Goal: Task Accomplishment & Management: Manage account settings

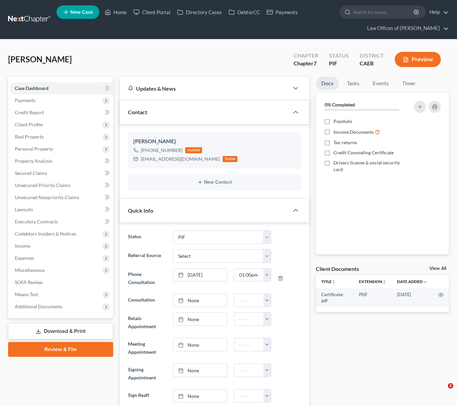
select select "11"
select select "0"
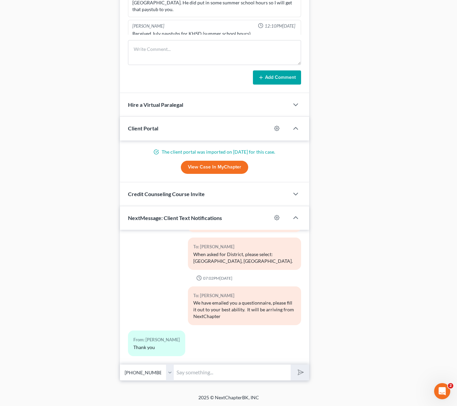
scroll to position [213, 0]
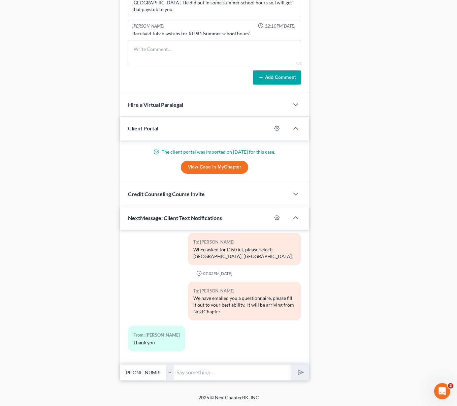
drag, startPoint x: 303, startPoint y: 330, endPoint x: 305, endPoint y: 342, distance: 12.0
click at [305, 344] on div "04:25PM, 06/19/2025 To: Rodrigo Flores Hi Rodrigo. This is the link where you c…" at bounding box center [214, 297] width 189 height 135
click at [268, 353] on div "From: Rodrigo Flores Thank you" at bounding box center [215, 341] width 180 height 31
click at [260, 373] on input "text" at bounding box center [232, 372] width 117 height 17
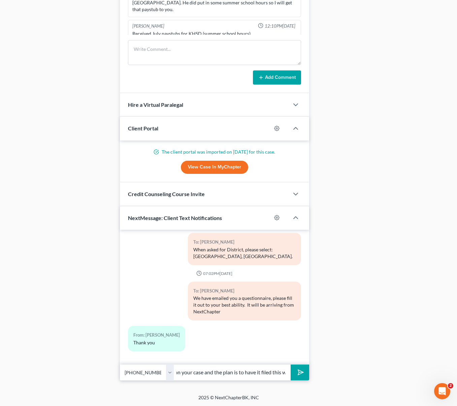
type input "Hi Rodrigo. Just wanted to let you know that we are working on your case and th…"
click at [291, 365] on button "submit" at bounding box center [300, 373] width 19 height 16
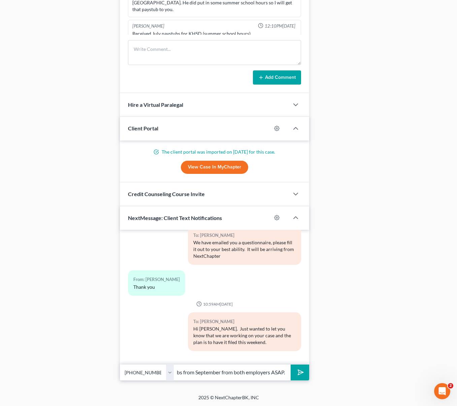
scroll to position [0, 66]
type input "Please email us your paystubs from September from both employers ASAP."
click at [291, 365] on button "submit" at bounding box center [300, 373] width 19 height 16
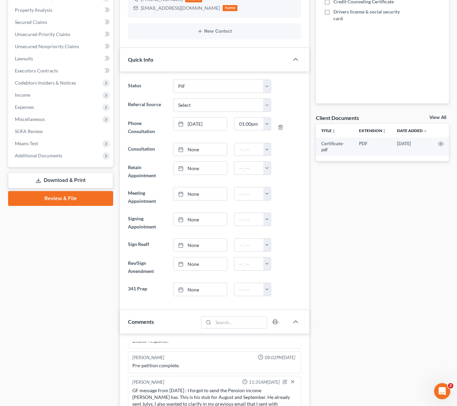
scroll to position [151, 0]
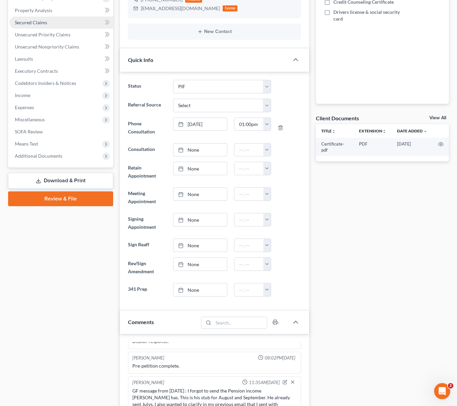
click at [43, 25] on link "Secured Claims" at bounding box center [61, 23] width 104 height 12
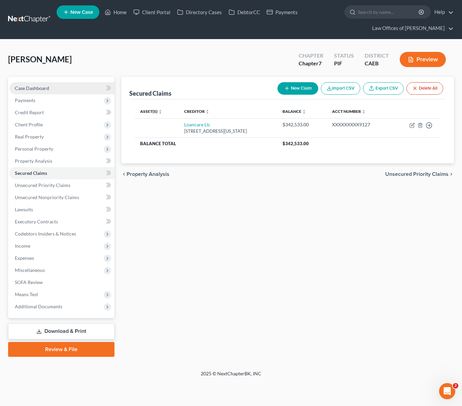
click at [56, 89] on link "Case Dashboard" at bounding box center [61, 88] width 105 height 12
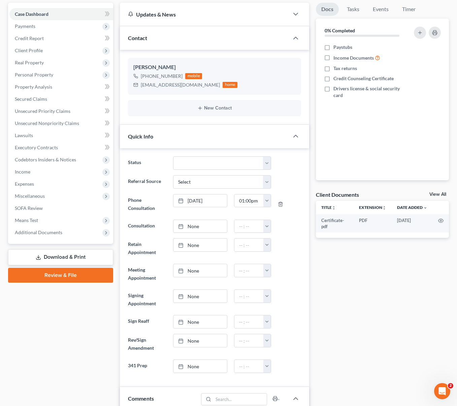
scroll to position [71, 0]
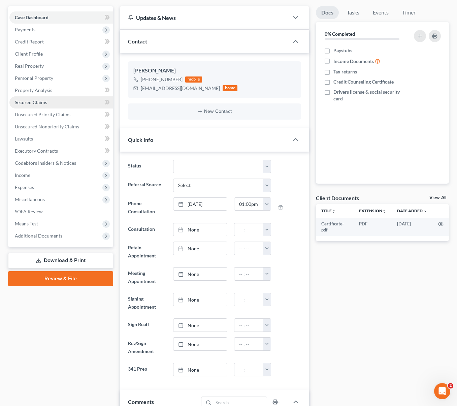
click at [41, 105] on link "Secured Claims" at bounding box center [61, 102] width 104 height 12
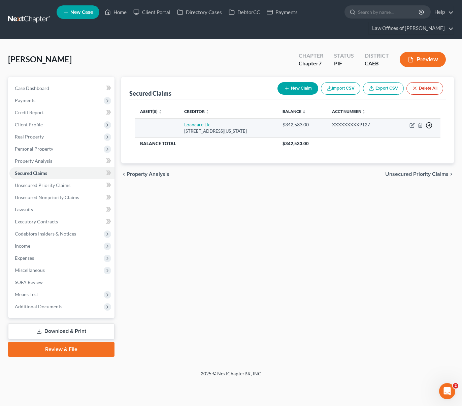
click at [428, 125] on line "button" at bounding box center [429, 125] width 2 height 0
click at [397, 142] on link "Move to F" at bounding box center [398, 141] width 56 height 11
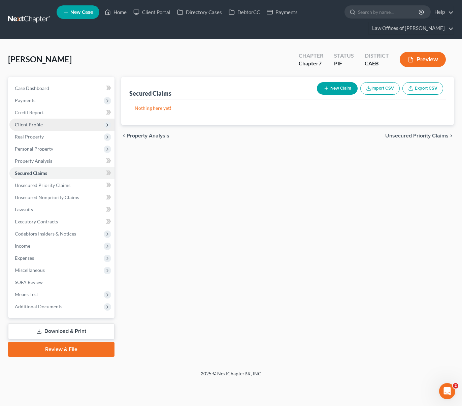
click at [51, 128] on span "Client Profile" at bounding box center [61, 125] width 105 height 12
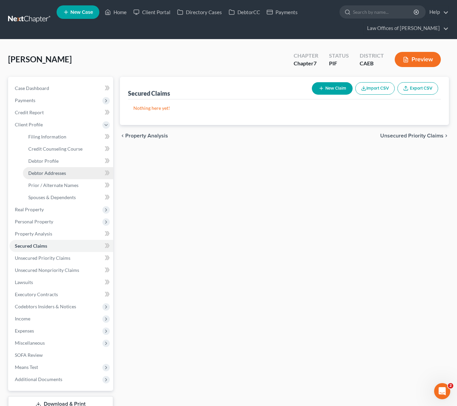
click at [60, 171] on span "Debtor Addresses" at bounding box center [47, 173] width 38 height 6
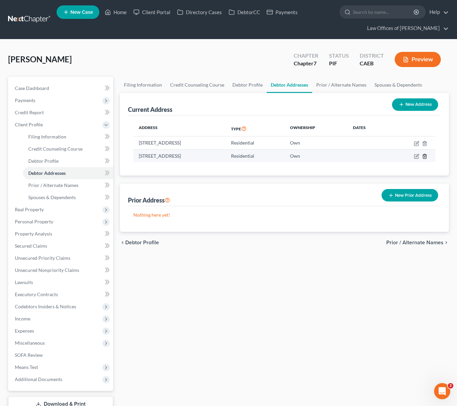
click at [424, 157] on icon "button" at bounding box center [424, 156] width 5 height 5
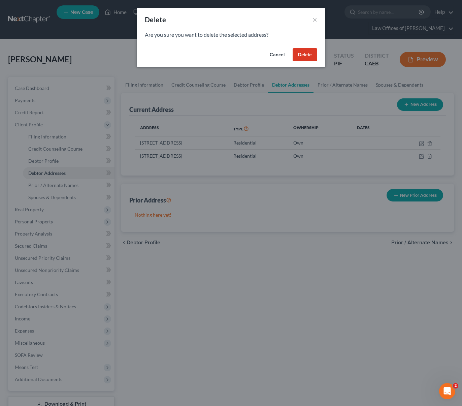
click at [311, 57] on button "Delete" at bounding box center [305, 54] width 25 height 13
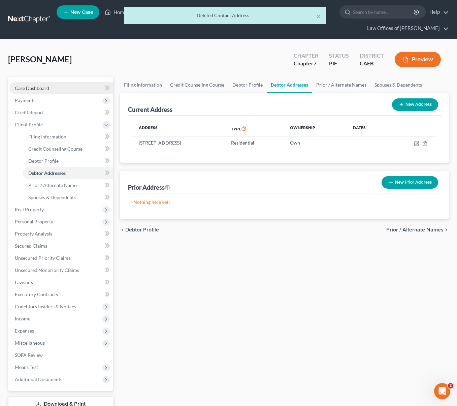
click at [54, 90] on link "Case Dashboard" at bounding box center [61, 88] width 104 height 12
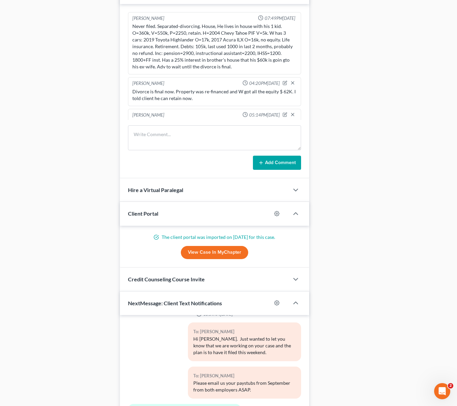
scroll to position [566, 0]
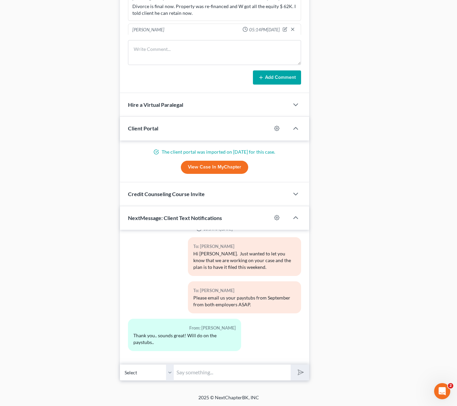
click at [194, 371] on input "text" at bounding box center [232, 372] width 117 height 17
type input "Thank you. And the house where you are living now is your girlfriends house ?"
click at [291, 365] on button "submit" at bounding box center [300, 373] width 19 height 16
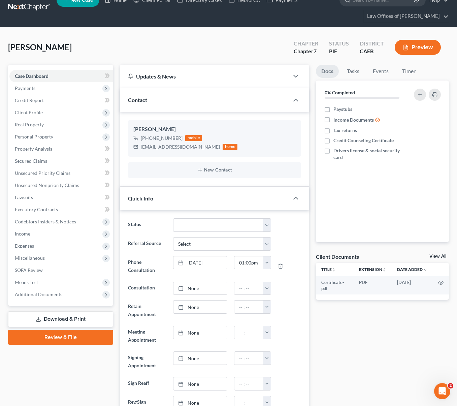
scroll to position [0, 0]
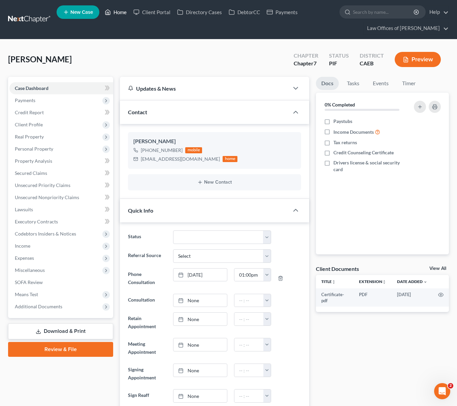
click at [126, 11] on link "Home" at bounding box center [115, 12] width 29 height 12
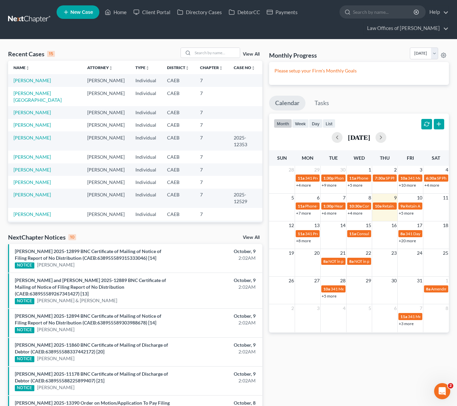
click at [405, 212] on link "+5 more" at bounding box center [406, 213] width 15 height 5
click at [206, 52] on input "search" at bounding box center [216, 53] width 47 height 10
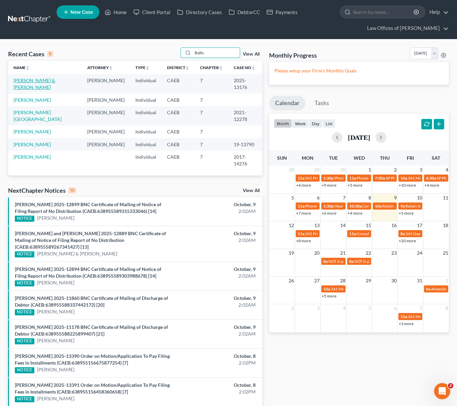
type input "Ballo"
click at [55, 81] on link "[PERSON_NAME] & [PERSON_NAME]" at bounding box center [34, 84] width 42 height 12
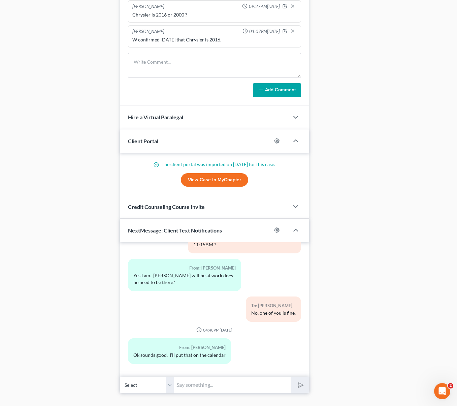
scroll to position [599, 0]
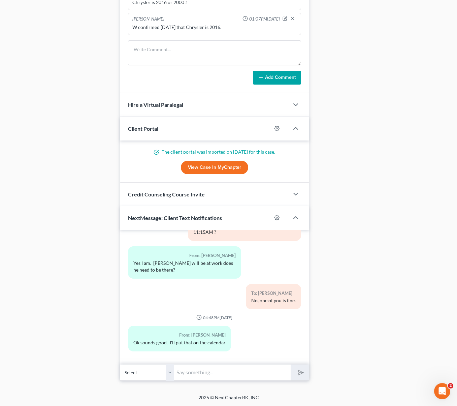
click at [200, 369] on input "text" at bounding box center [232, 372] width 117 height 17
type input "Hi [PERSON_NAME]. Can we re-schedule you to 12:30 [DATE] ?"
click at [291, 365] on button "submit" at bounding box center [300, 373] width 19 height 16
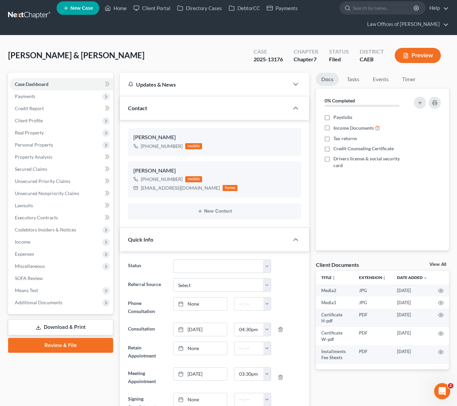
scroll to position [0, 0]
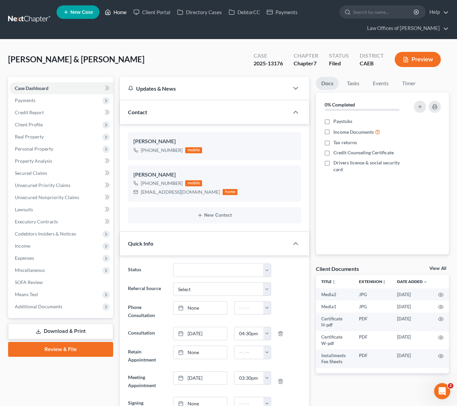
click at [124, 14] on link "Home" at bounding box center [115, 12] width 29 height 12
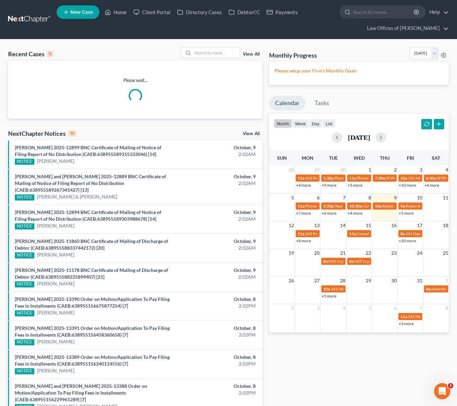
click at [408, 215] on link "+5 more" at bounding box center [406, 213] width 15 height 5
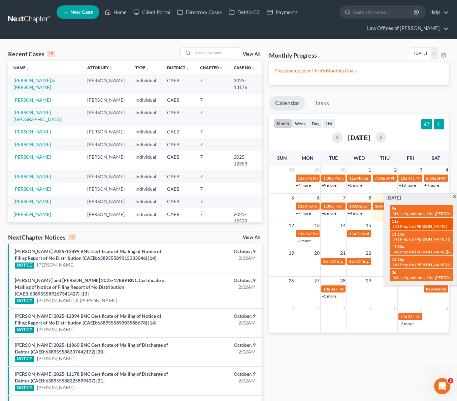
click at [394, 224] on span "341 Prep for Aguirre, Ariel" at bounding box center [420, 226] width 55 height 5
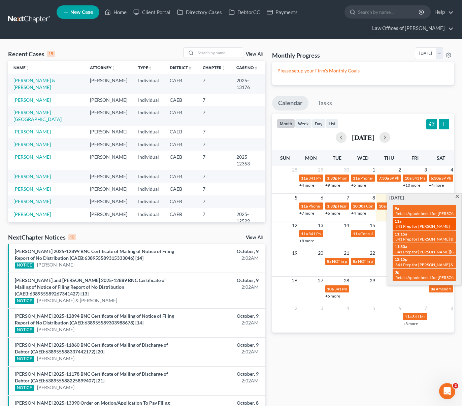
select select "Days"
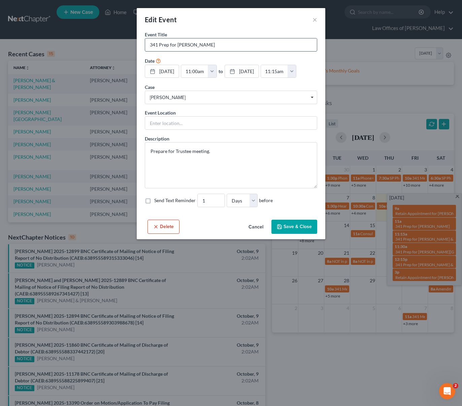
click at [151, 47] on input "341 Prep for Aguirre, Ariel" at bounding box center [231, 44] width 172 height 13
type input "[PERSON_NAME]: 341 Prep for [PERSON_NAME]"
click at [301, 234] on button "Save & Close" at bounding box center [295, 227] width 46 height 14
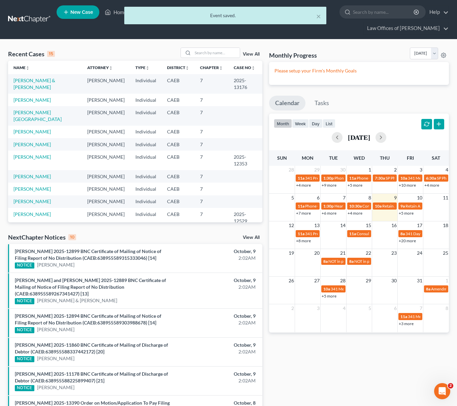
click at [404, 214] on link "+5 more" at bounding box center [406, 213] width 15 height 5
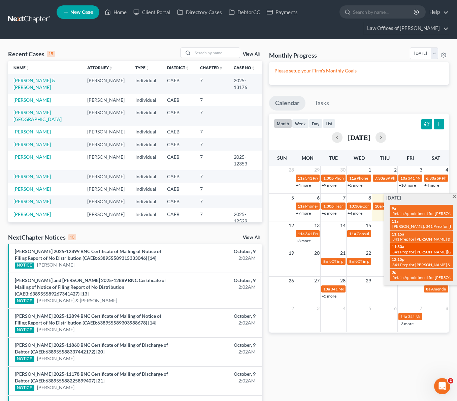
click at [399, 251] on span "341 Prep for Mendiola, Diego" at bounding box center [440, 251] width 95 height 5
select select "Days"
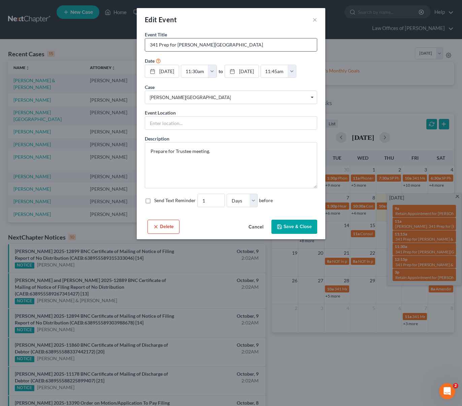
click at [148, 46] on input "341 Prep for Mendiola, Diego" at bounding box center [231, 44] width 172 height 13
type input "[PERSON_NAME]: 341 Prep for [PERSON_NAME][GEOGRAPHIC_DATA]"
click at [302, 234] on button "Save & Close" at bounding box center [295, 227] width 46 height 14
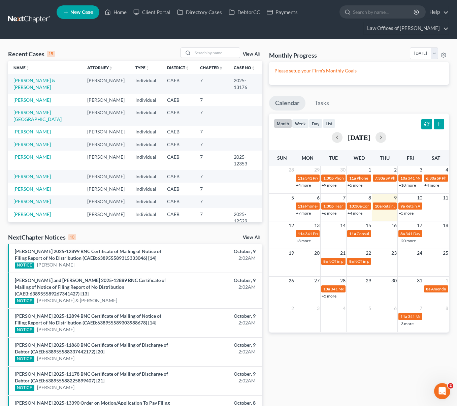
click at [404, 215] on link "+5 more" at bounding box center [406, 213] width 15 height 5
click at [46, 81] on link "[PERSON_NAME] & [PERSON_NAME]" at bounding box center [34, 84] width 42 height 12
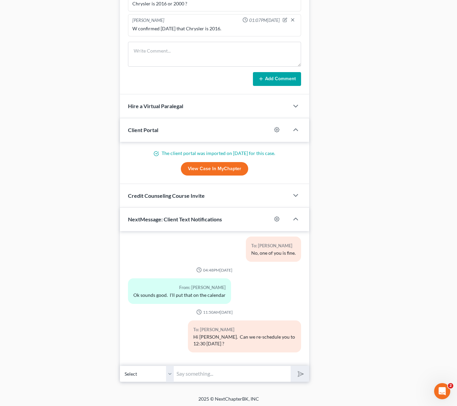
scroll to position [599, 0]
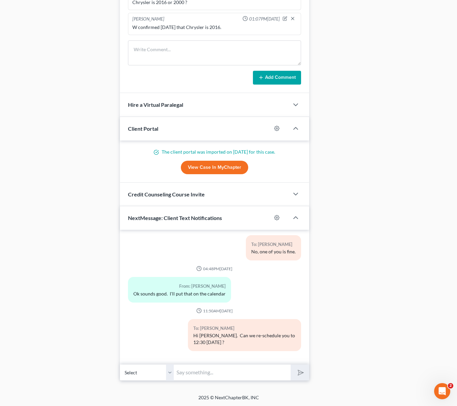
click at [217, 368] on input "text" at bounding box center [232, 372] width 117 height 17
type input "I mean for your appointment for [DATE]."
click at [291, 365] on button "submit" at bounding box center [300, 373] width 19 height 16
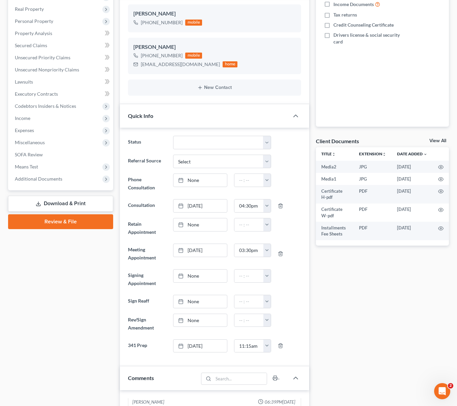
scroll to position [0, 0]
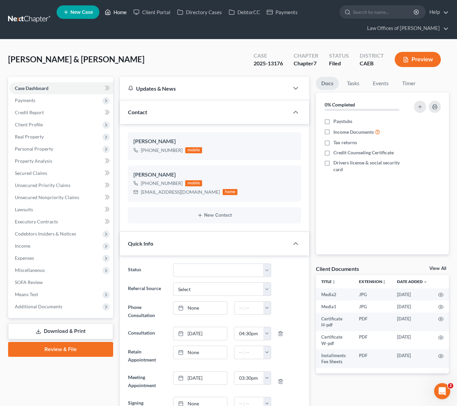
click at [120, 14] on link "Home" at bounding box center [115, 12] width 29 height 12
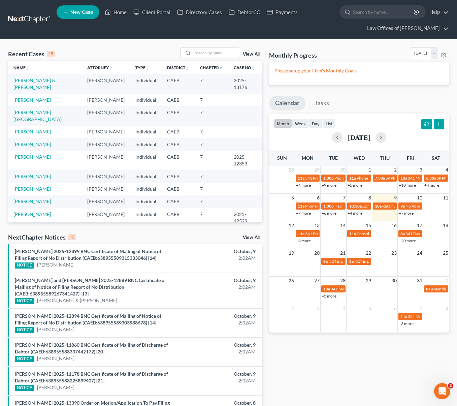
click at [408, 215] on link "+7 more" at bounding box center [406, 213] width 15 height 5
click at [54, 80] on link "[PERSON_NAME] & [PERSON_NAME]" at bounding box center [34, 84] width 42 height 12
select select "5"
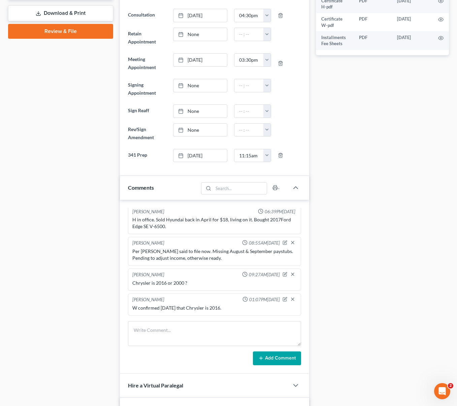
scroll to position [316, 0]
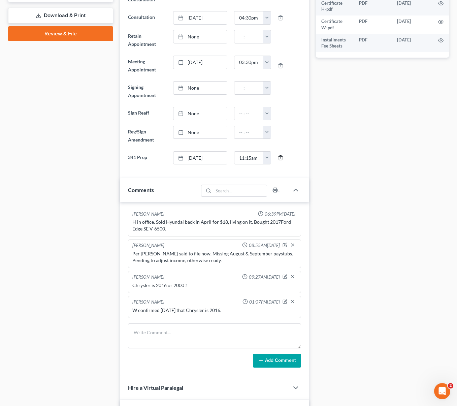
click at [282, 158] on icon "button" at bounding box center [280, 157] width 5 height 5
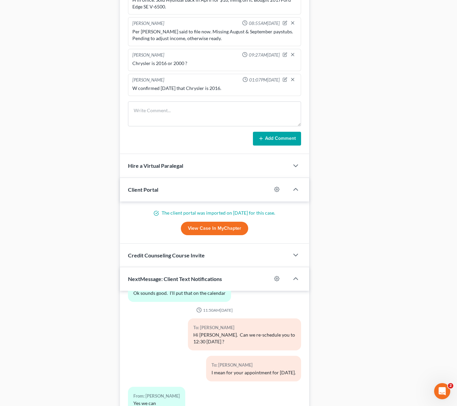
scroll to position [599, 0]
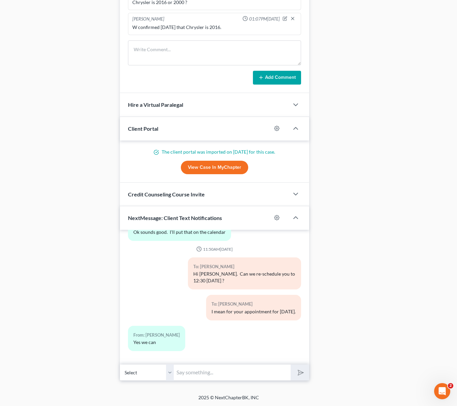
drag, startPoint x: 207, startPoint y: 374, endPoint x: 204, endPoint y: 372, distance: 3.8
click at [207, 374] on input "text" at bounding box center [232, 372] width 117 height 17
type input "Thank you."
click at [291, 365] on button "submit" at bounding box center [300, 373] width 19 height 16
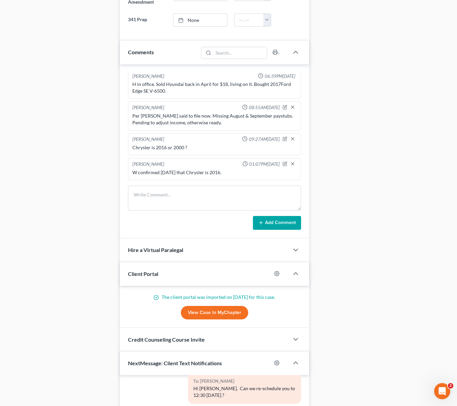
scroll to position [450, 0]
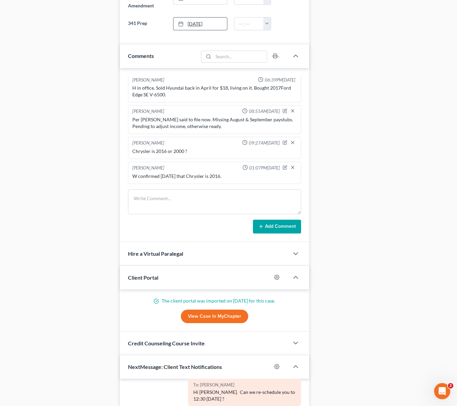
type input "[DATE]"
click at [192, 24] on link "[DATE]" at bounding box center [201, 24] width 54 height 13
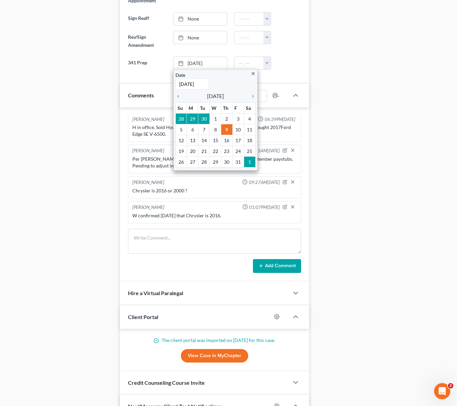
scroll to position [410, 0]
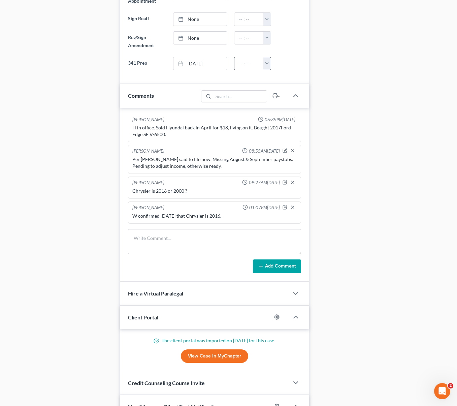
click at [267, 62] on button "button" at bounding box center [267, 63] width 7 height 13
click at [288, 117] on link "12:30pm" at bounding box center [283, 117] width 38 height 11
type input "12:30pm"
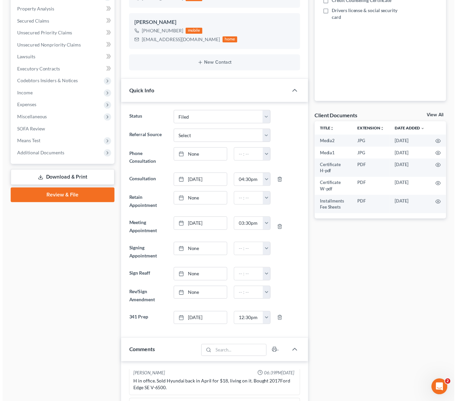
scroll to position [0, 0]
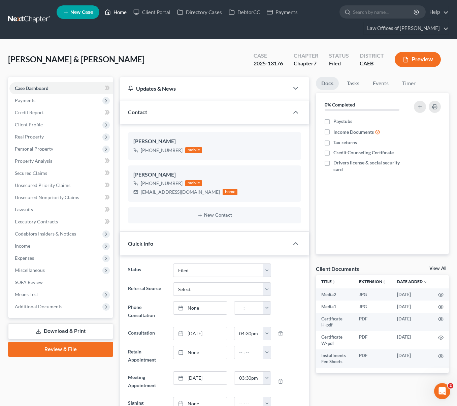
click at [121, 11] on link "Home" at bounding box center [115, 12] width 29 height 12
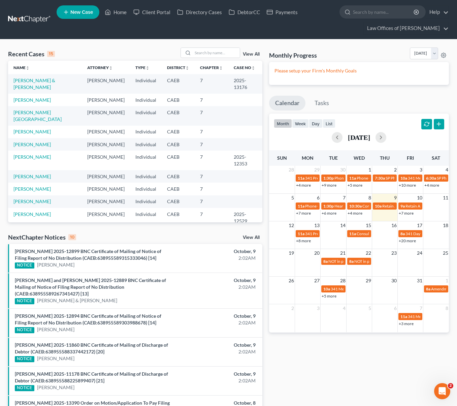
click at [407, 215] on link "+7 more" at bounding box center [406, 213] width 15 height 5
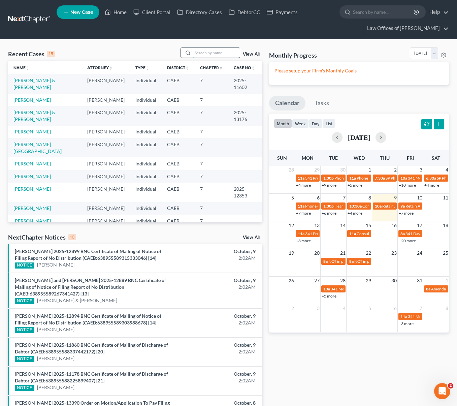
click at [212, 51] on input "search" at bounding box center [216, 53] width 47 height 10
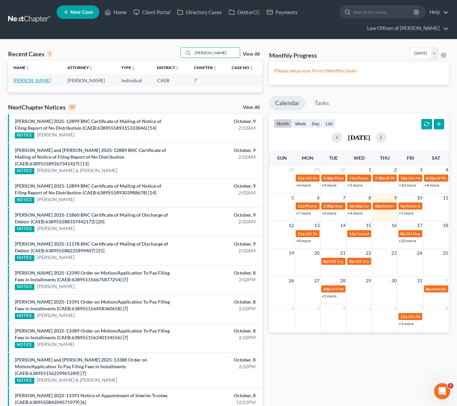
type input "[PERSON_NAME]"
click at [40, 79] on link "[PERSON_NAME]" at bounding box center [31, 81] width 37 height 6
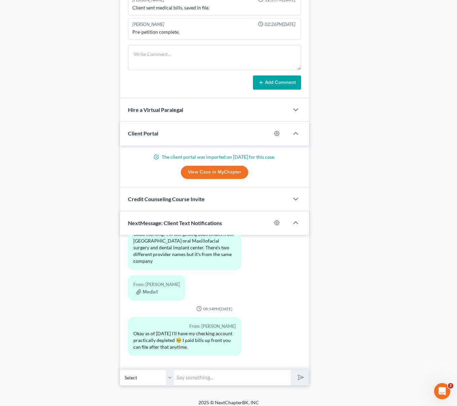
scroll to position [566, 0]
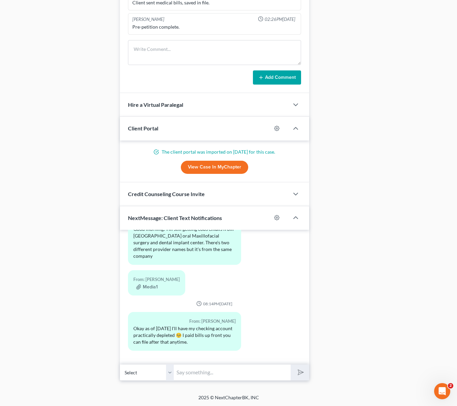
click at [202, 371] on input "text" at bounding box center [232, 372] width 117 height 17
type input "Hi. Are you available [DATE] @ 2:00PM to come to the office to sign your petiti…"
click at [291, 365] on button "submit" at bounding box center [300, 373] width 19 height 16
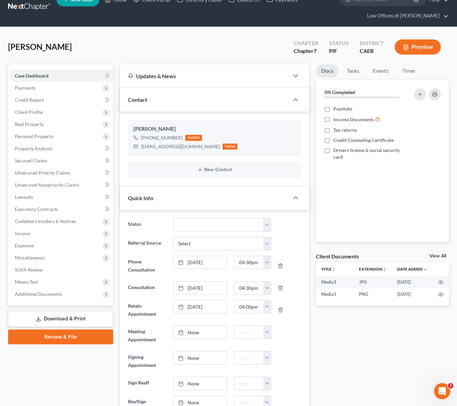
scroll to position [0, 0]
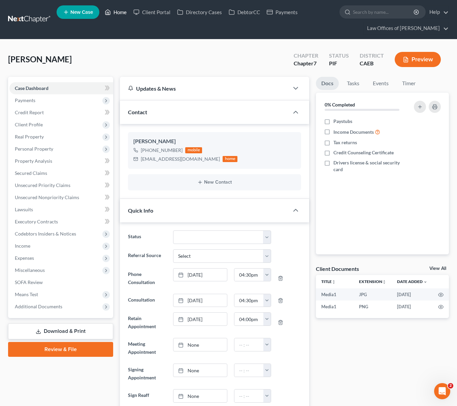
click at [122, 14] on link "Home" at bounding box center [115, 12] width 29 height 12
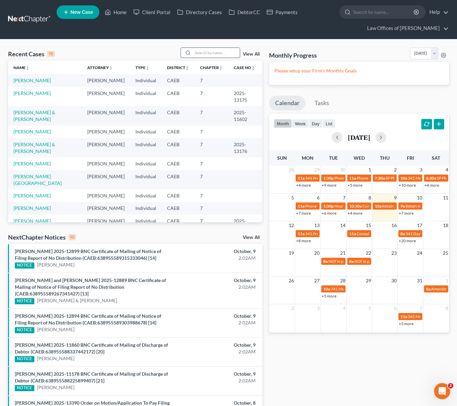
click at [203, 53] on input "search" at bounding box center [216, 53] width 47 height 10
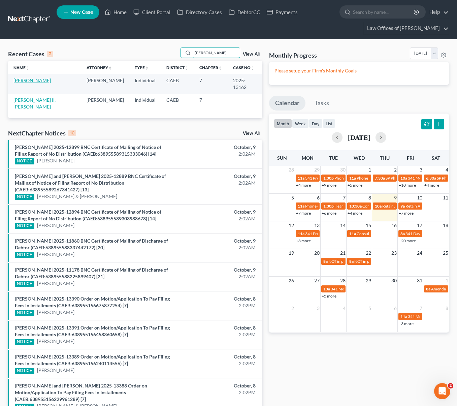
type input "[PERSON_NAME]"
click at [33, 81] on link "[PERSON_NAME]" at bounding box center [31, 81] width 37 height 6
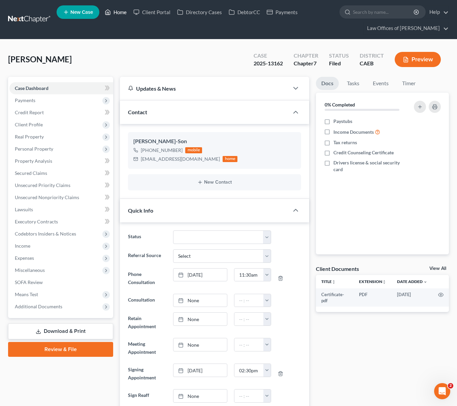
click at [122, 11] on link "Home" at bounding box center [115, 12] width 29 height 12
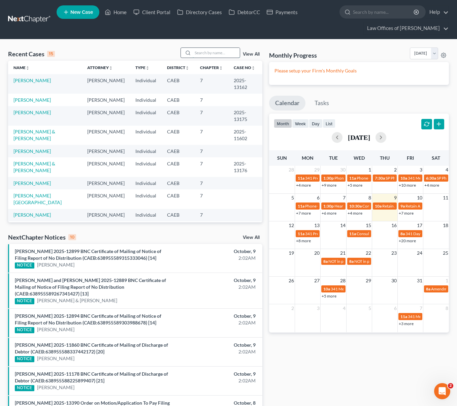
click at [230, 50] on input "search" at bounding box center [216, 53] width 47 height 10
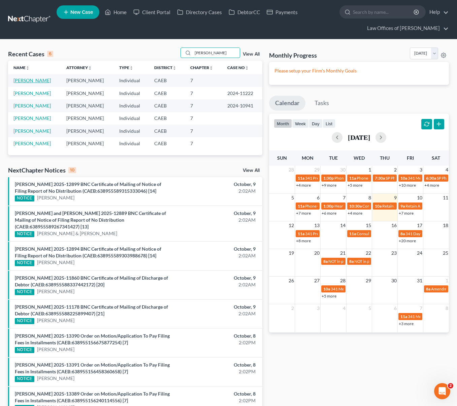
type input "[PERSON_NAME]"
click at [23, 82] on link "[PERSON_NAME]" at bounding box center [31, 81] width 37 height 6
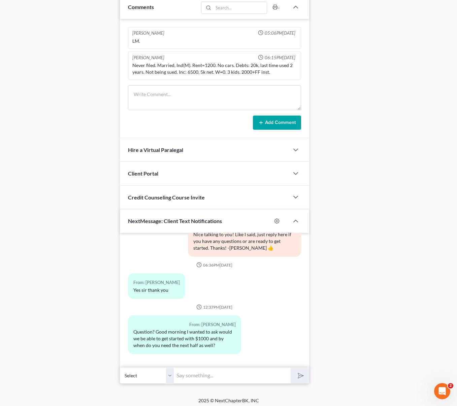
scroll to position [460, 0]
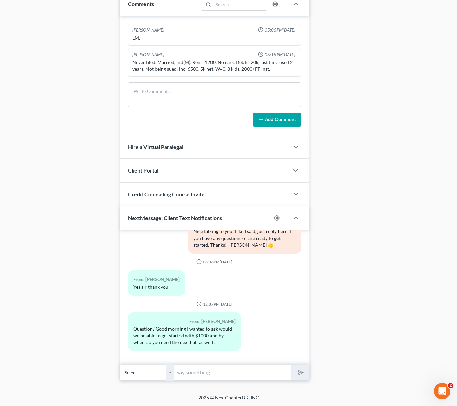
click at [212, 372] on input "text" at bounding box center [232, 372] width 117 height 17
type input "Hi [PERSON_NAME]. No time limit; whenever you have the opportunity to pay the r…"
click at [291, 365] on button "submit" at bounding box center [300, 373] width 19 height 16
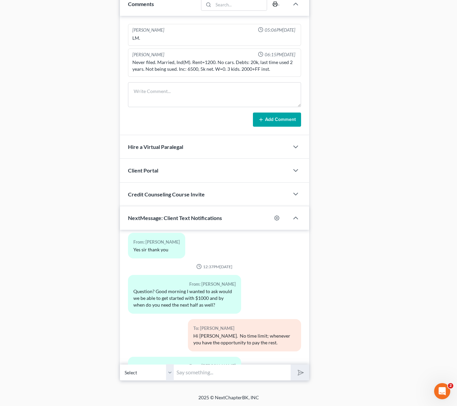
scroll to position [419, 0]
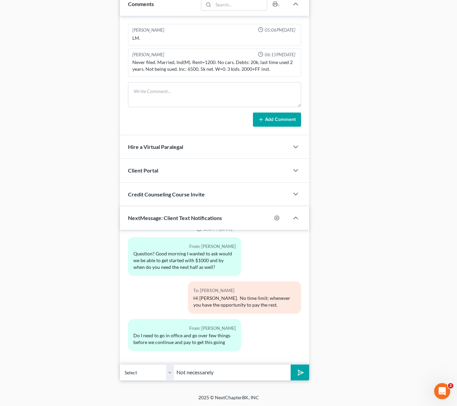
click at [220, 373] on input "Not necessarely" at bounding box center [232, 372] width 117 height 17
click at [222, 373] on input "Not necessarely" at bounding box center [232, 372] width 117 height 17
type input "Not necessarily, we can review your case over the phone and also you can make t…"
click at [291, 365] on button "submit" at bounding box center [300, 373] width 19 height 16
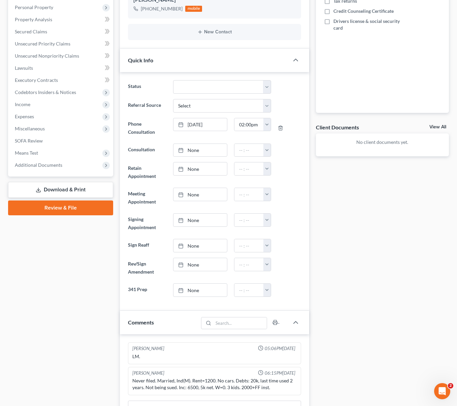
scroll to position [0, 0]
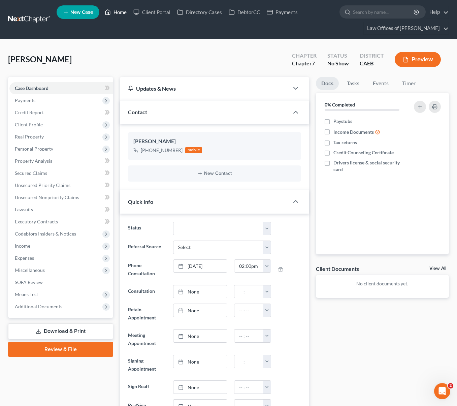
click at [121, 11] on link "Home" at bounding box center [115, 12] width 29 height 12
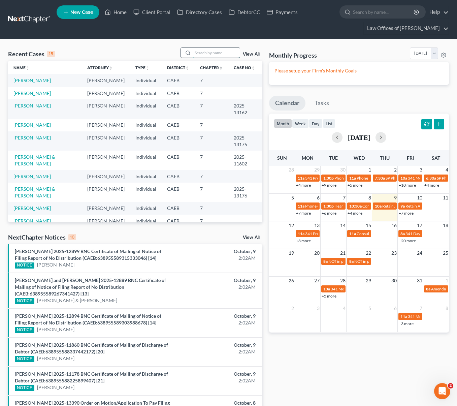
click at [207, 52] on input "search" at bounding box center [216, 53] width 47 height 10
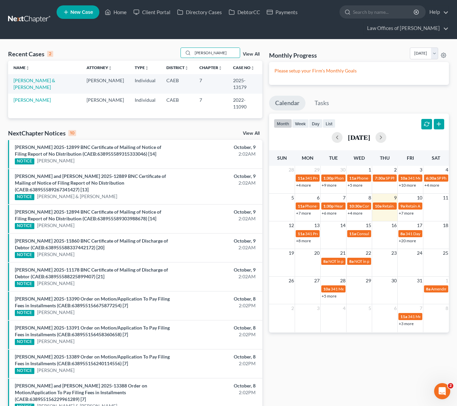
type input "[PERSON_NAME]"
click at [38, 80] on link "[PERSON_NAME] & [PERSON_NAME]" at bounding box center [34, 84] width 42 height 12
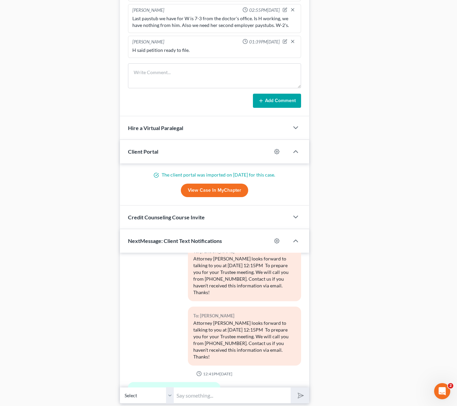
scroll to position [614, 0]
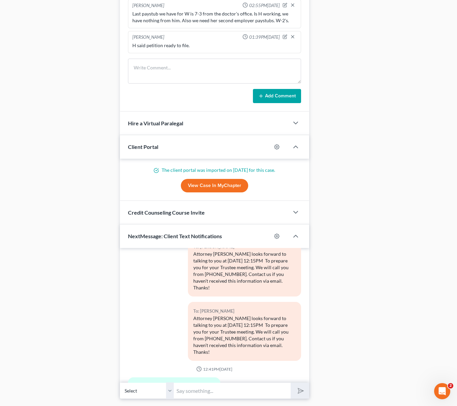
click at [231, 385] on input "text" at bounding box center [232, 391] width 117 height 17
type input "No problem. We will email it to you in a minute."
click at [291, 383] on button "submit" at bounding box center [300, 391] width 19 height 16
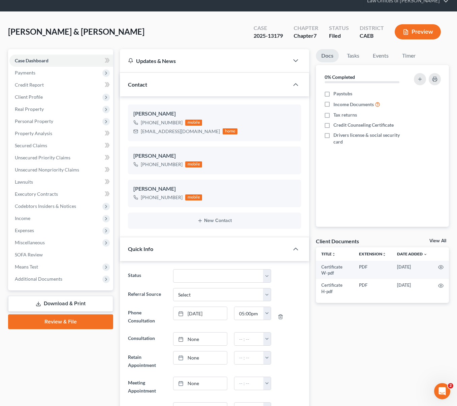
scroll to position [0, 0]
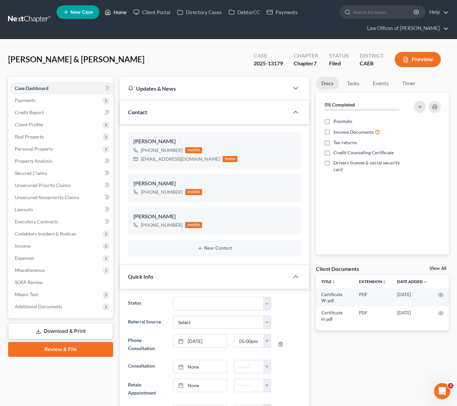
click at [117, 13] on link "Home" at bounding box center [115, 12] width 29 height 12
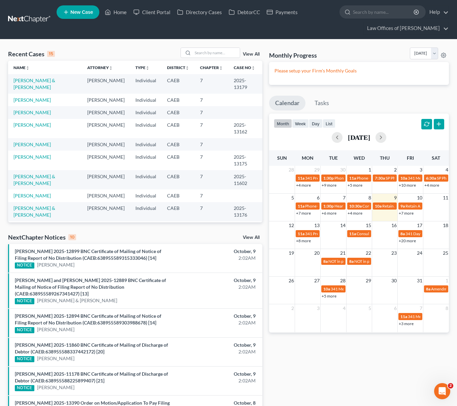
click at [407, 242] on link "+20 more" at bounding box center [407, 240] width 17 height 5
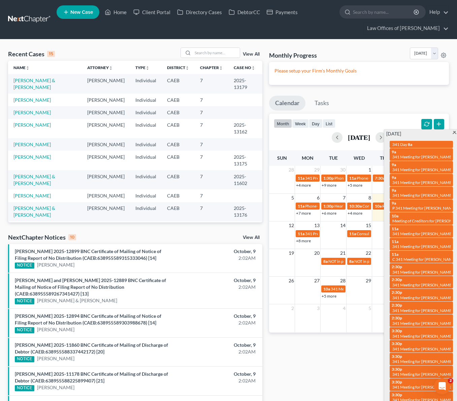
click at [455, 132] on span at bounding box center [454, 133] width 5 height 4
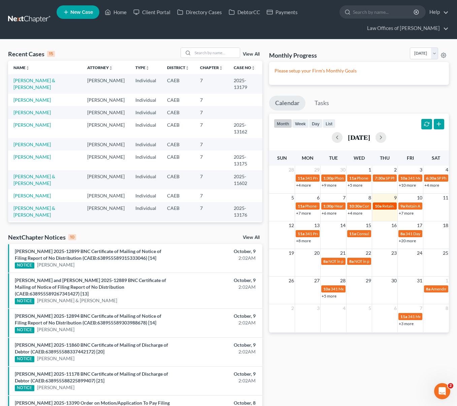
click at [387, 208] on span "Retain Appointment for [PERSON_NAME]" at bounding box center [420, 206] width 74 height 5
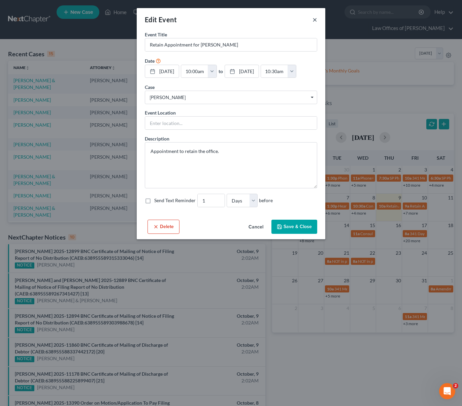
click at [316, 20] on button "×" at bounding box center [315, 20] width 5 height 8
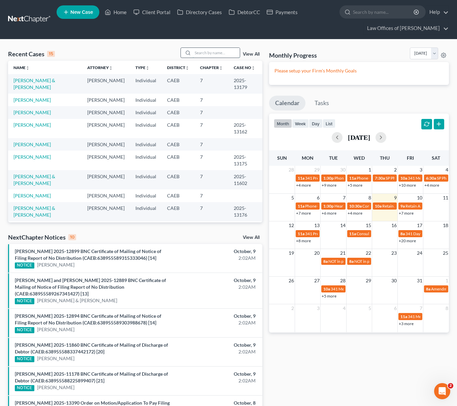
click at [209, 52] on input "search" at bounding box center [216, 53] width 47 height 10
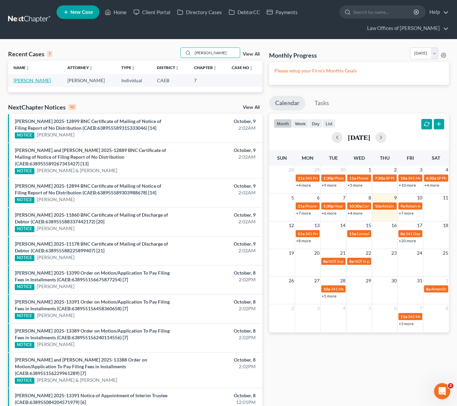
type input "[PERSON_NAME]"
click at [35, 80] on link "[PERSON_NAME]" at bounding box center [31, 81] width 37 height 6
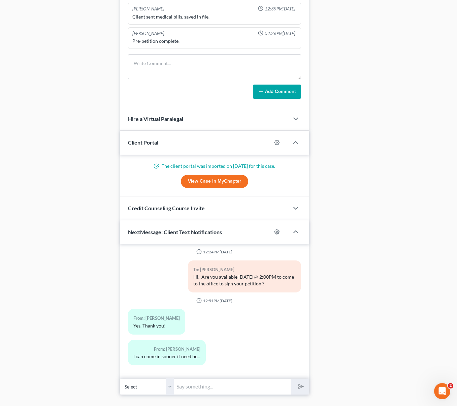
scroll to position [566, 0]
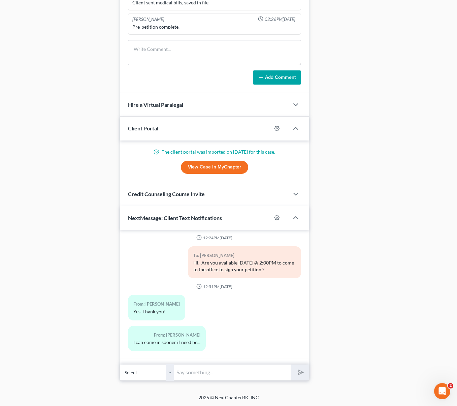
click at [203, 372] on input "text" at bounding box center [232, 372] width 117 height 17
type input "Unfortunately that is the sooner we can see you."
click at [291, 365] on button "submit" at bounding box center [300, 373] width 19 height 16
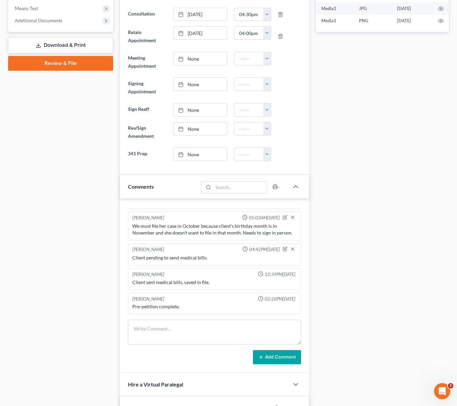
scroll to position [284, 0]
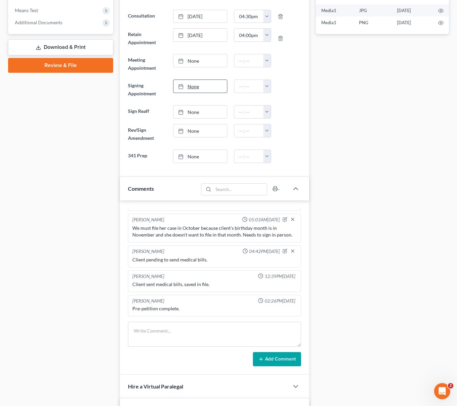
click at [192, 87] on link "None" at bounding box center [201, 86] width 54 height 13
type input "[DATE]"
click at [265, 85] on button "button" at bounding box center [267, 86] width 7 height 13
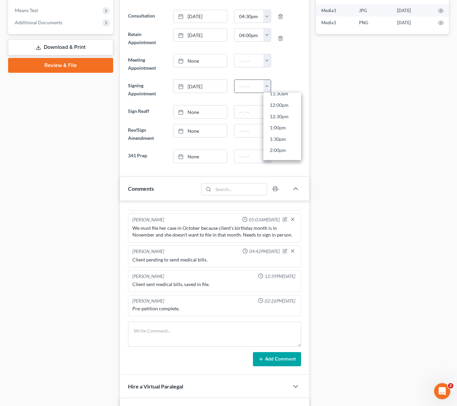
scroll to position [277, 0]
click at [280, 141] on link "2:00pm" at bounding box center [283, 140] width 38 height 11
type input "2:00pm"
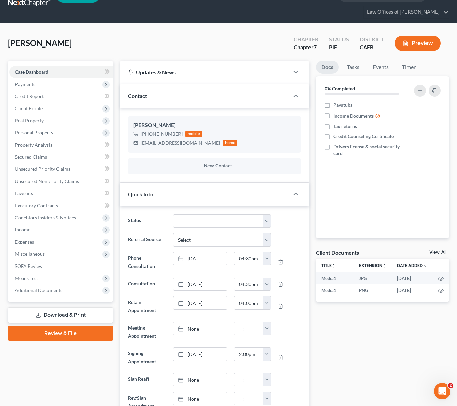
scroll to position [0, 0]
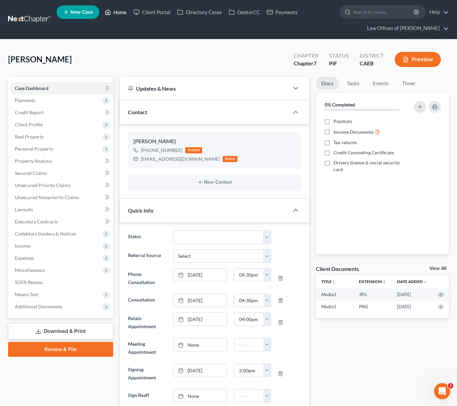
click at [122, 12] on link "Home" at bounding box center [115, 12] width 29 height 12
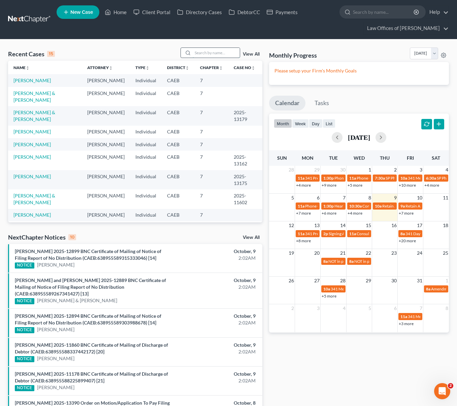
click at [213, 50] on input "search" at bounding box center [216, 53] width 47 height 10
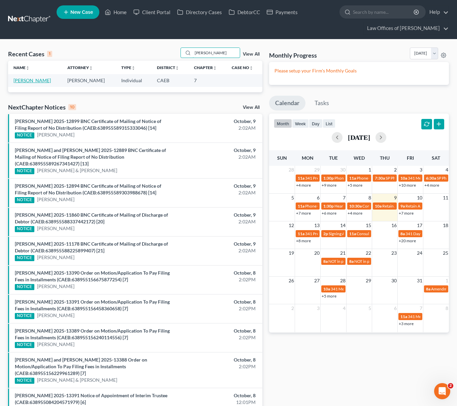
type input "[PERSON_NAME]"
click at [35, 80] on link "[PERSON_NAME]" at bounding box center [31, 81] width 37 height 6
select select "6"
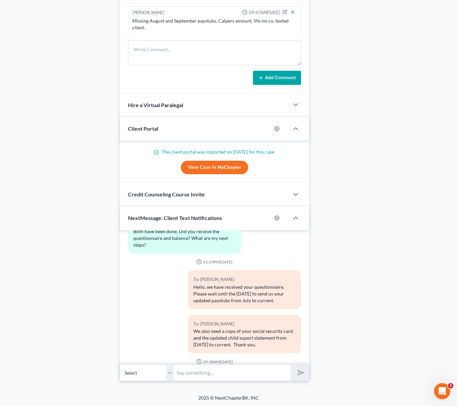
scroll to position [794, 0]
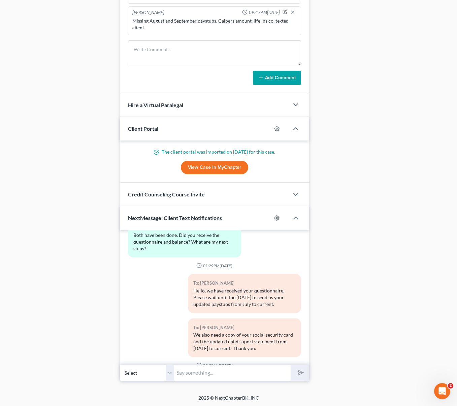
drag, startPoint x: 306, startPoint y: 353, endPoint x: 310, endPoint y: 342, distance: 11.4
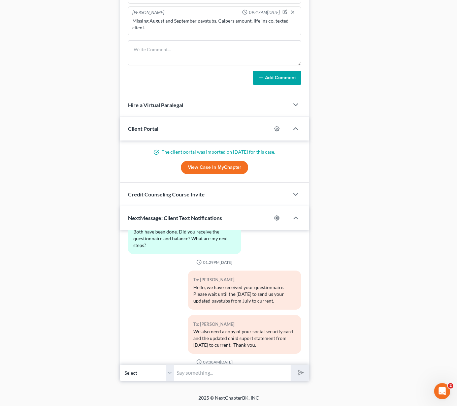
scroll to position [790, 0]
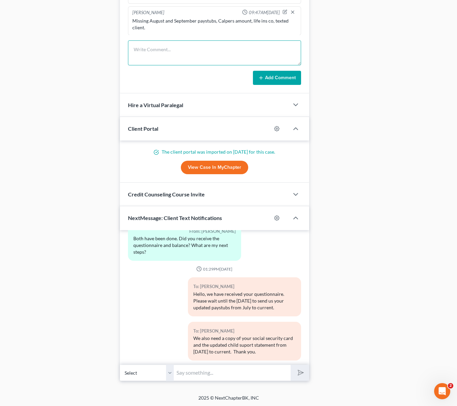
click at [157, 52] on textarea at bounding box center [214, 52] width 173 height 25
type textarea "I sent a a text to client on 9-26 asking for SSC & current statement of child s…"
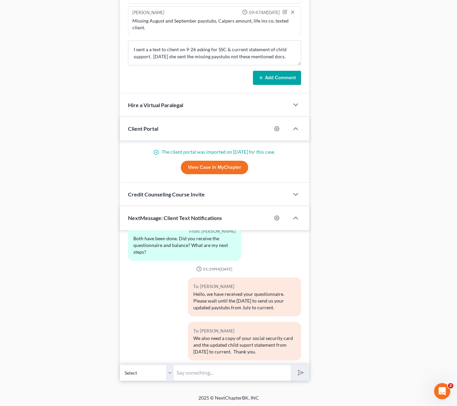
click at [288, 79] on button "Add Comment" at bounding box center [277, 78] width 48 height 14
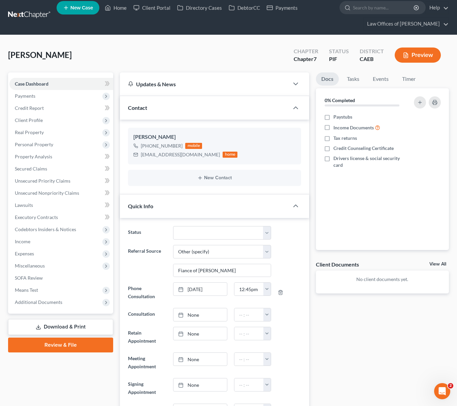
scroll to position [0, 0]
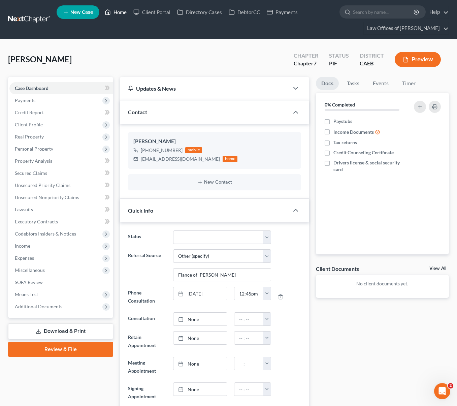
click at [119, 10] on link "Home" at bounding box center [115, 12] width 29 height 12
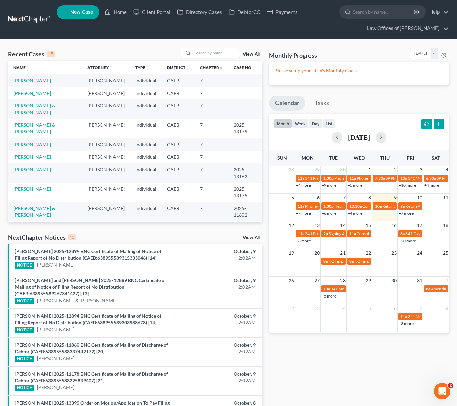
click at [405, 242] on link "+20 more" at bounding box center [407, 240] width 17 height 5
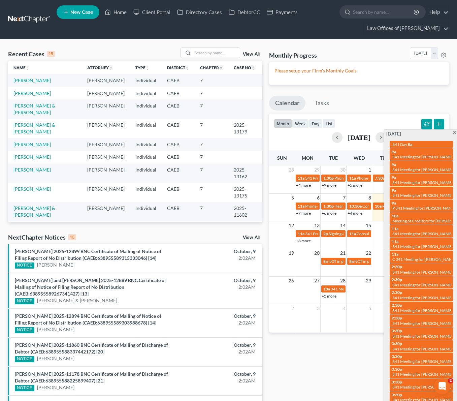
click at [454, 132] on span at bounding box center [454, 133] width 5 height 4
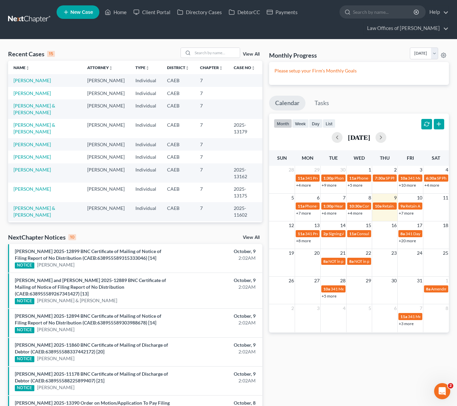
click at [401, 214] on link "+7 more" at bounding box center [406, 213] width 15 height 5
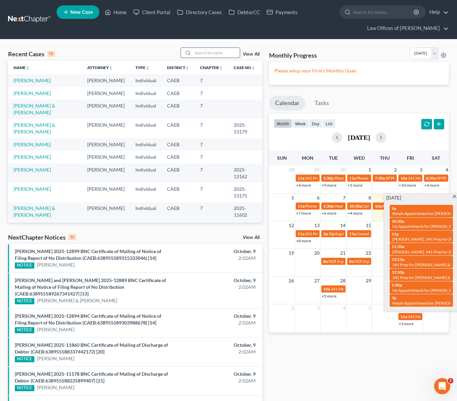
click at [213, 54] on input "search" at bounding box center [216, 53] width 47 height 10
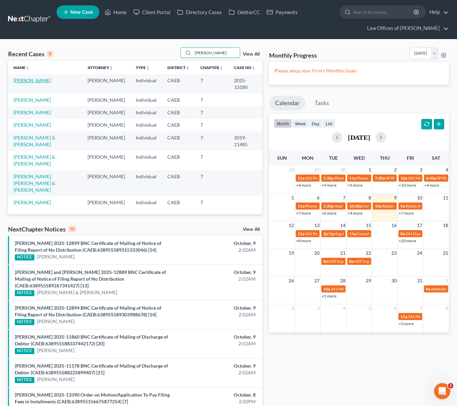
type input "[PERSON_NAME]"
click at [21, 82] on link "[PERSON_NAME]" at bounding box center [31, 81] width 37 height 6
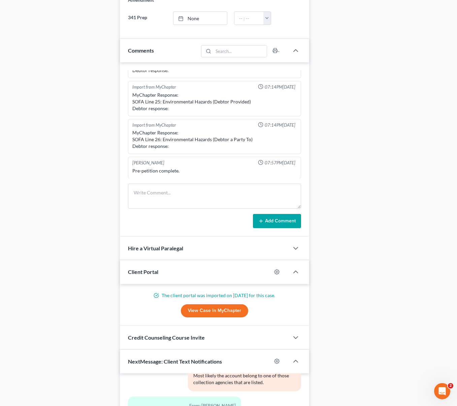
scroll to position [566, 0]
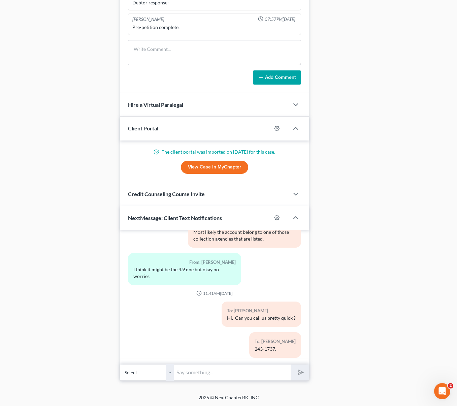
click at [213, 372] on input "text" at bounding box center [232, 372] width 117 height 17
type input "Hi. We need to prepare you for the upcoming interview with the trustee; are you…"
click at [291, 365] on button "submit" at bounding box center [300, 373] width 19 height 16
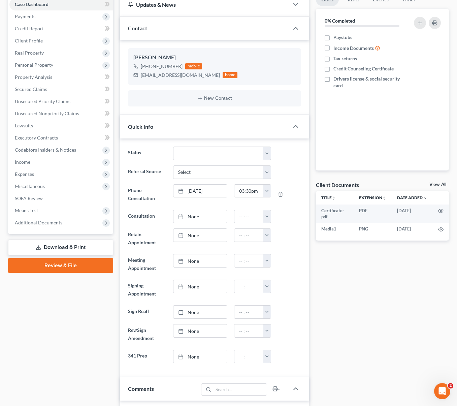
scroll to position [0, 0]
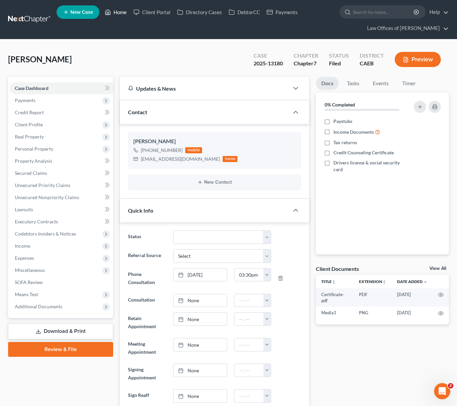
click at [122, 13] on link "Home" at bounding box center [115, 12] width 29 height 12
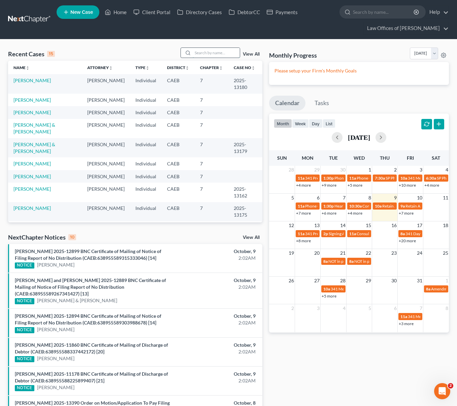
click at [221, 52] on input "search" at bounding box center [216, 53] width 47 height 10
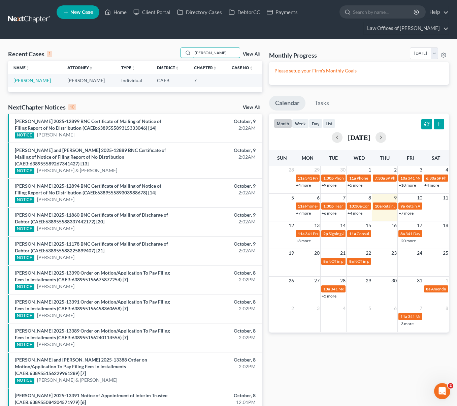
scroll to position [15, 0]
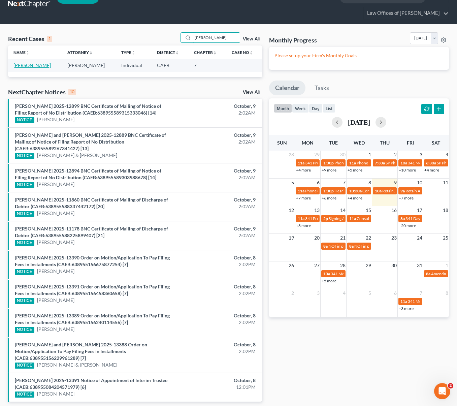
type input "[PERSON_NAME]"
click at [39, 65] on link "[PERSON_NAME]" at bounding box center [31, 65] width 37 height 6
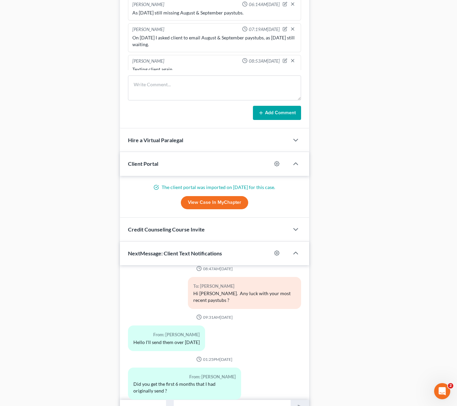
scroll to position [566, 0]
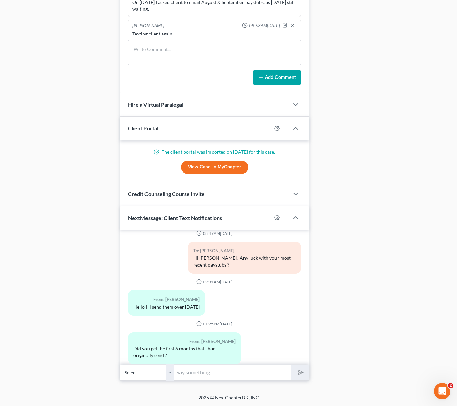
click at [192, 372] on input "text" at bounding box center [232, 372] width 117 height 17
type input "Yes, we did receive them."
click at [291, 365] on button "submit" at bounding box center [300, 373] width 19 height 16
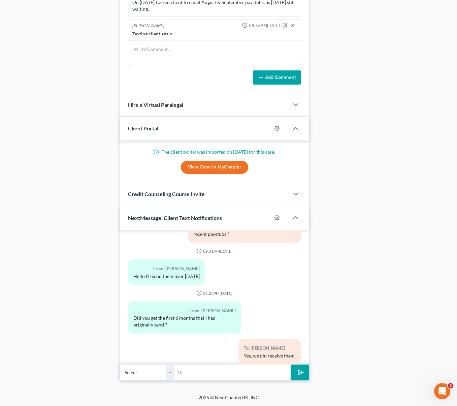
type input "T"
type input "Yes, the federal law requires debtors to provide proof of income for 6 calendar…"
click at [291, 365] on button "submit" at bounding box center [300, 373] width 19 height 16
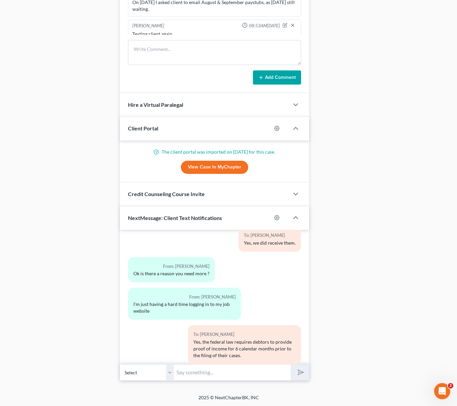
scroll to position [4457, 0]
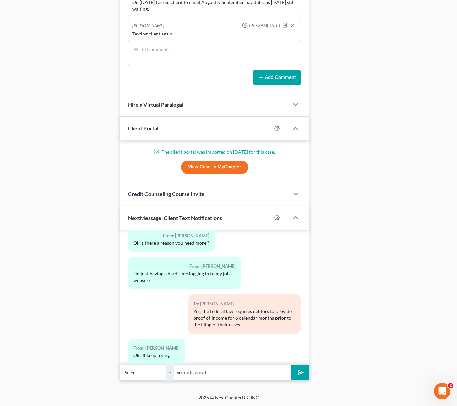
type input "Sounds good."
click at [291, 365] on button "submit" at bounding box center [300, 373] width 19 height 16
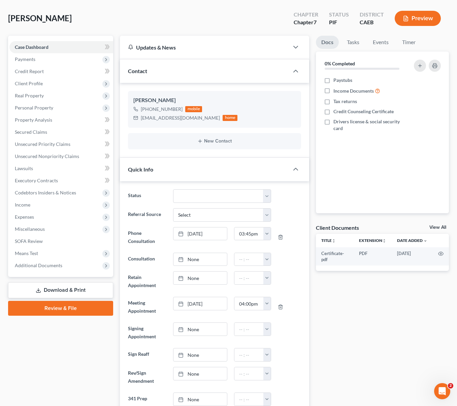
scroll to position [0, 0]
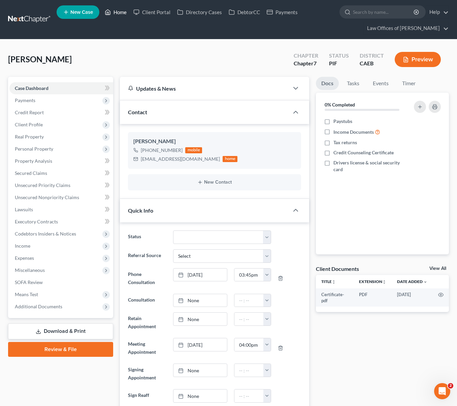
click at [119, 13] on link "Home" at bounding box center [115, 12] width 29 height 12
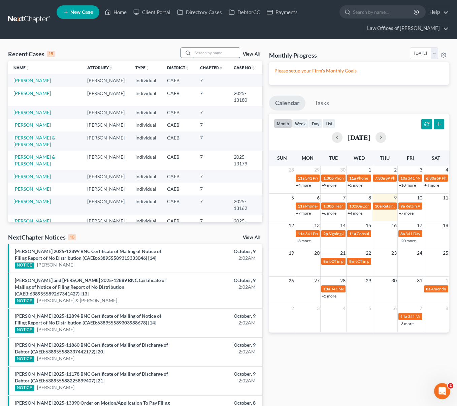
click at [205, 53] on input "search" at bounding box center [216, 53] width 47 height 10
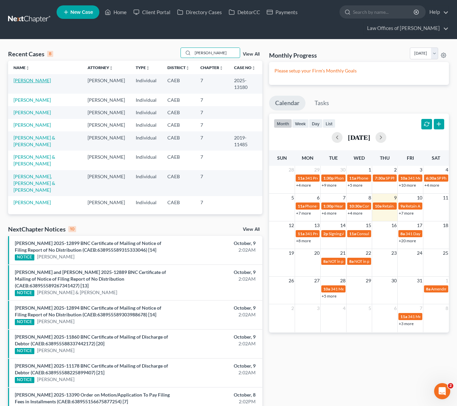
type input "[PERSON_NAME]"
click at [39, 82] on link "[PERSON_NAME]" at bounding box center [31, 81] width 37 height 6
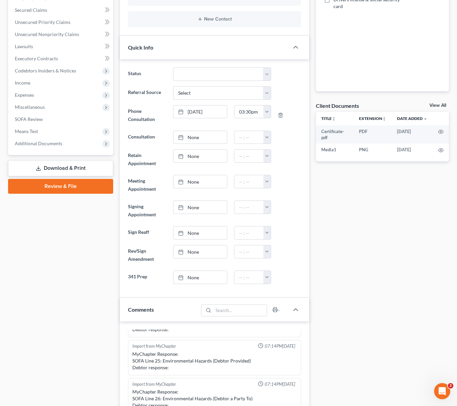
scroll to position [164, 0]
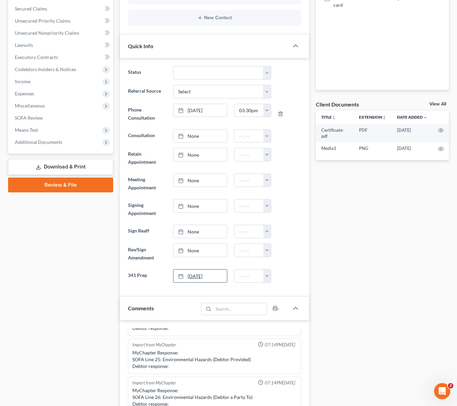
click at [194, 275] on link "[DATE]" at bounding box center [201, 276] width 54 height 13
click at [268, 277] on button "button" at bounding box center [267, 276] width 7 height 13
click at [281, 330] on link "12:30pm" at bounding box center [283, 329] width 38 height 11
drag, startPoint x: 249, startPoint y: 274, endPoint x: 257, endPoint y: 281, distance: 10.3
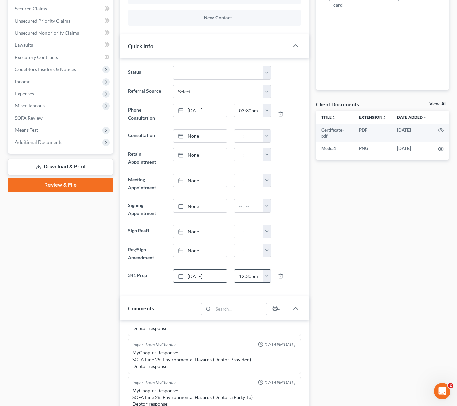
click at [249, 275] on input "12:30pm" at bounding box center [249, 276] width 29 height 13
type input "12:45pm"
click at [291, 226] on div at bounding box center [290, 231] width 30 height 13
click at [379, 265] on div "Docs Tasks Events Timer 0% Completed Nothing here yet! Paystubs Income Document…" at bounding box center [383, 347] width 140 height 870
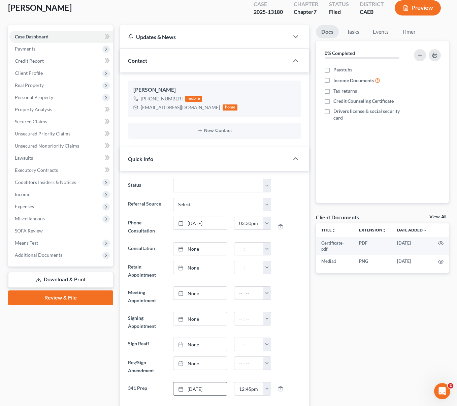
scroll to position [0, 0]
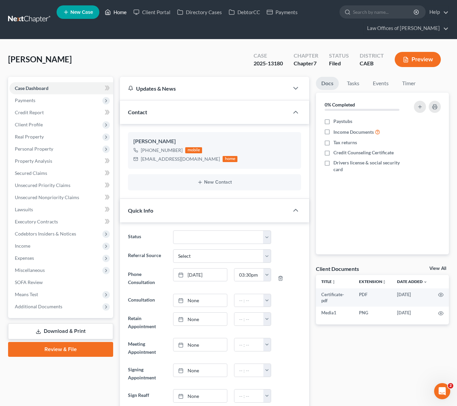
click at [117, 13] on link "Home" at bounding box center [115, 12] width 29 height 12
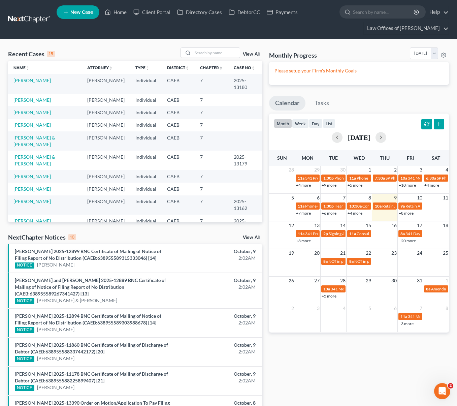
click at [403, 214] on link "+8 more" at bounding box center [406, 213] width 15 height 5
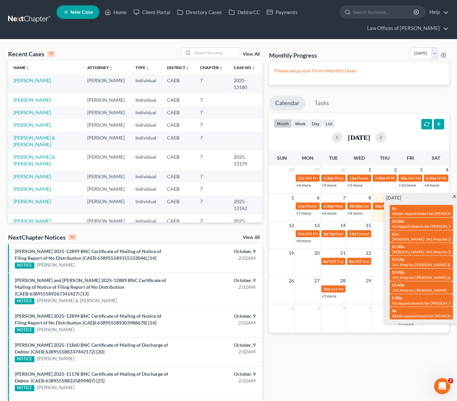
click at [453, 197] on span at bounding box center [454, 197] width 5 height 4
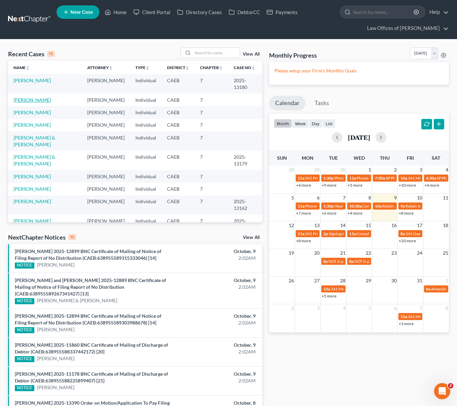
click at [25, 101] on link "[PERSON_NAME]" at bounding box center [31, 100] width 37 height 6
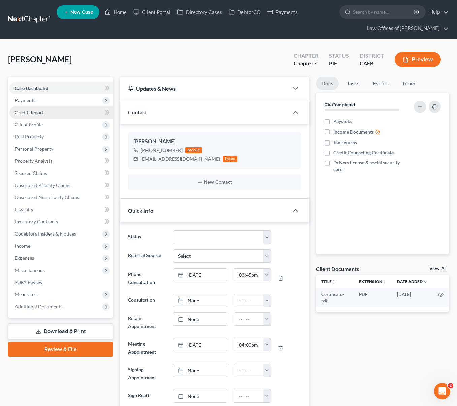
scroll to position [4488, 0]
click at [42, 100] on span "Payments" at bounding box center [61, 100] width 104 height 12
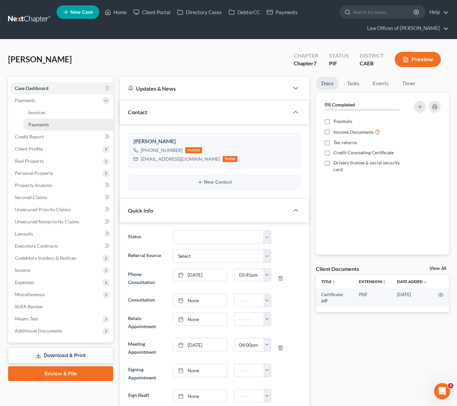
click at [54, 123] on link "Payments" at bounding box center [68, 125] width 90 height 12
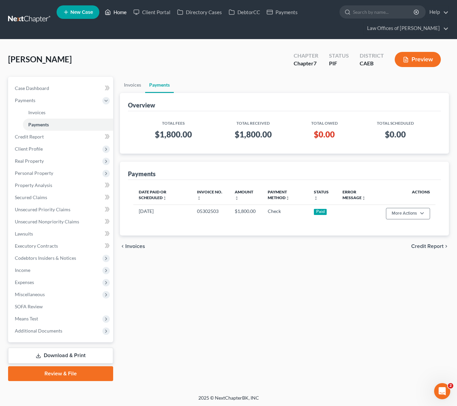
click at [121, 13] on link "Home" at bounding box center [115, 12] width 29 height 12
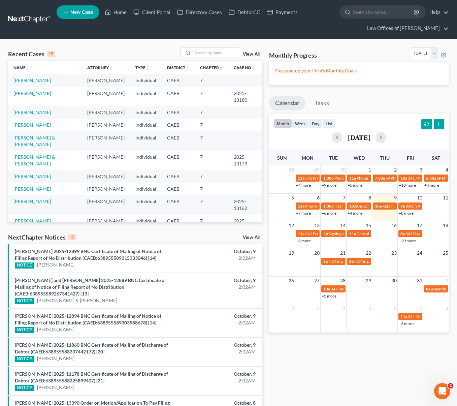
click at [403, 214] on link "+8 more" at bounding box center [406, 213] width 15 height 5
click at [208, 53] on input "search" at bounding box center [216, 53] width 47 height 10
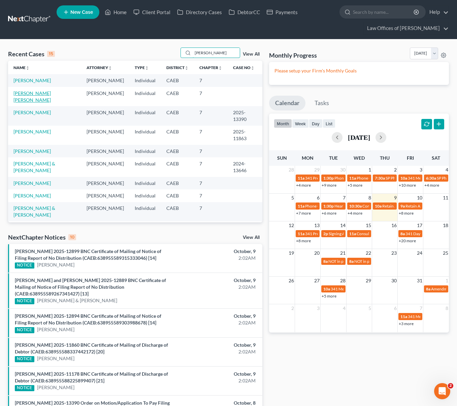
type input "[PERSON_NAME]"
click at [38, 94] on link "[PERSON_NAME] [PERSON_NAME]" at bounding box center [31, 96] width 37 height 12
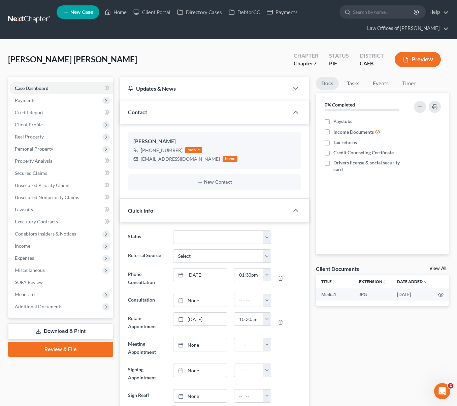
scroll to position [1681, 0]
click at [121, 14] on link "Home" at bounding box center [115, 12] width 29 height 12
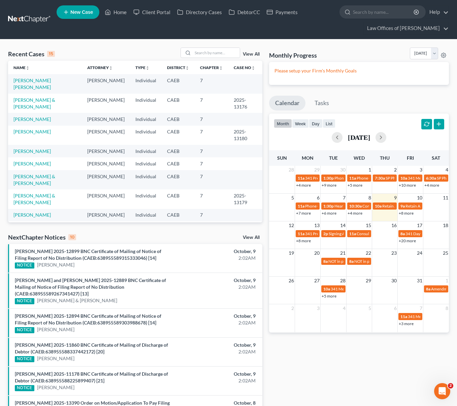
click at [404, 213] on link "+8 more" at bounding box center [406, 213] width 15 height 5
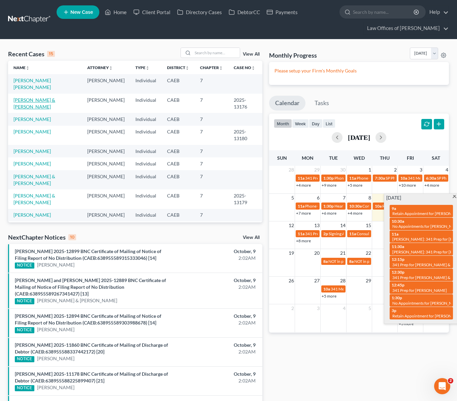
click at [54, 97] on link "[PERSON_NAME] & [PERSON_NAME]" at bounding box center [34, 103] width 42 height 12
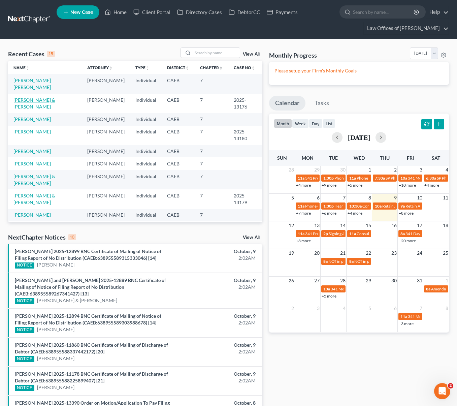
click at [54, 97] on link "[PERSON_NAME] & [PERSON_NAME]" at bounding box center [34, 103] width 42 height 12
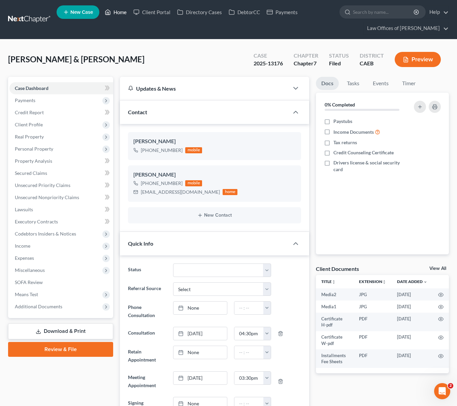
click at [125, 12] on link "Home" at bounding box center [115, 12] width 29 height 12
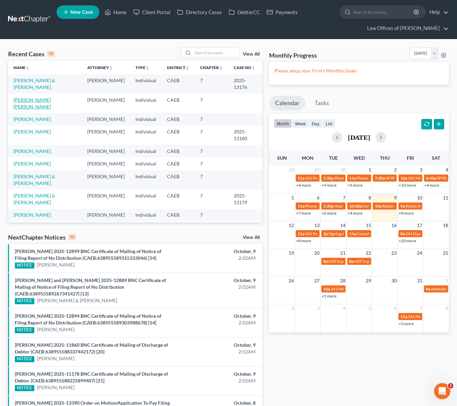
click at [51, 101] on link "[PERSON_NAME] [PERSON_NAME]" at bounding box center [31, 103] width 37 height 12
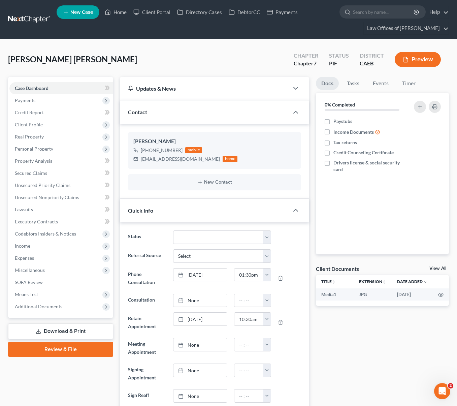
scroll to position [1681, 0]
click at [24, 247] on span "Income" at bounding box center [23, 246] width 16 height 6
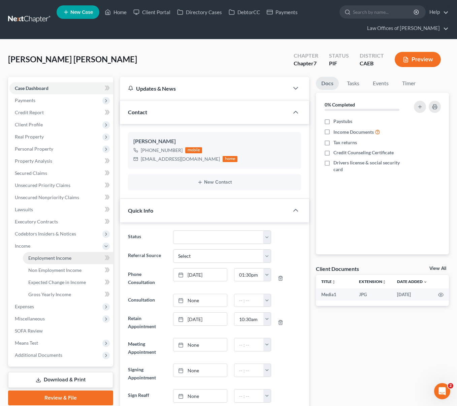
click at [47, 254] on link "Employment Income" at bounding box center [68, 258] width 90 height 12
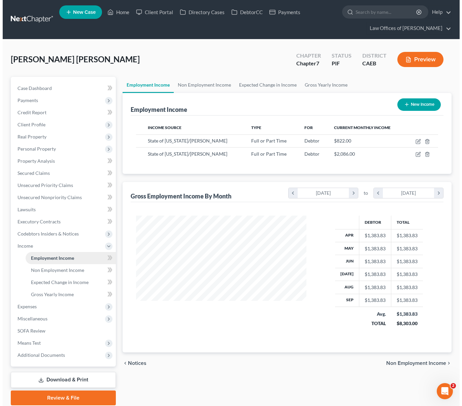
scroll to position [121, 184]
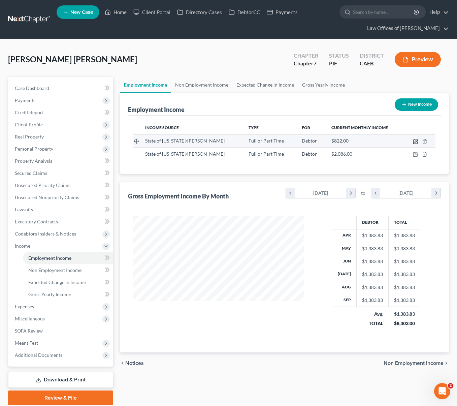
click at [415, 142] on icon "button" at bounding box center [415, 141] width 5 height 5
select select "0"
select select "4"
select select "0"
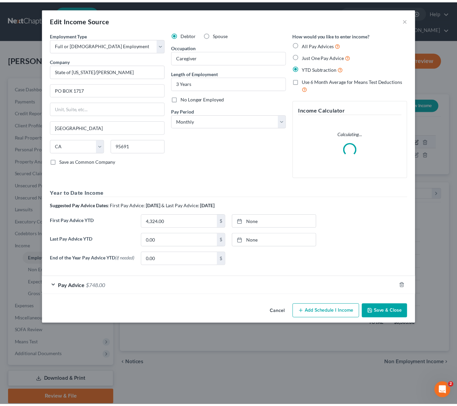
scroll to position [121, 186]
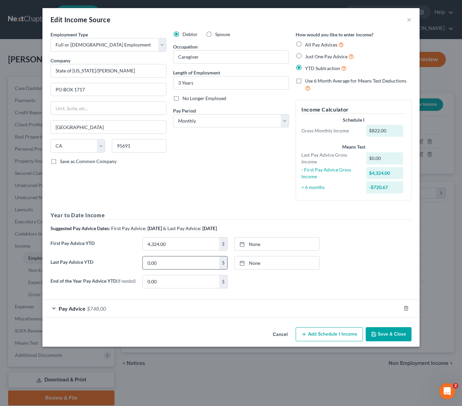
click at [167, 265] on input "0.00" at bounding box center [181, 262] width 77 height 13
type input "12,957."
click at [382, 335] on button "Save & Close" at bounding box center [389, 334] width 46 height 14
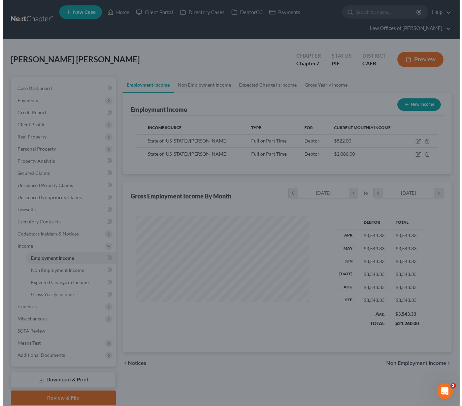
scroll to position [336931, 336868]
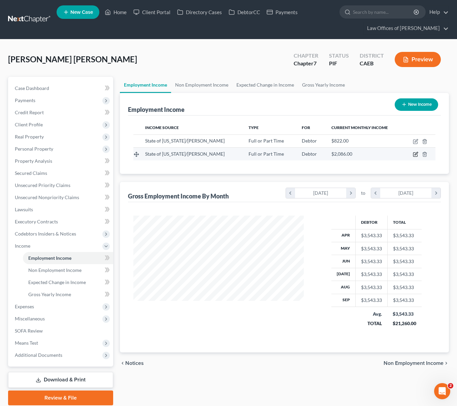
click at [414, 154] on icon "button" at bounding box center [415, 154] width 5 height 5
select select "0"
select select "4"
select select "1"
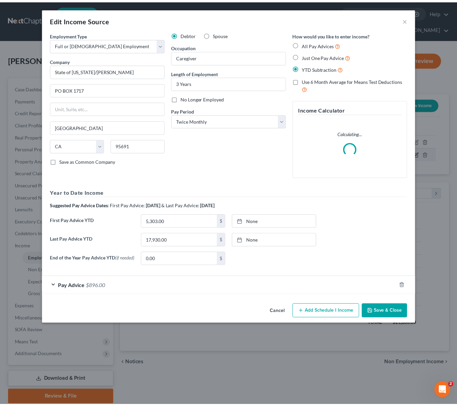
scroll to position [121, 186]
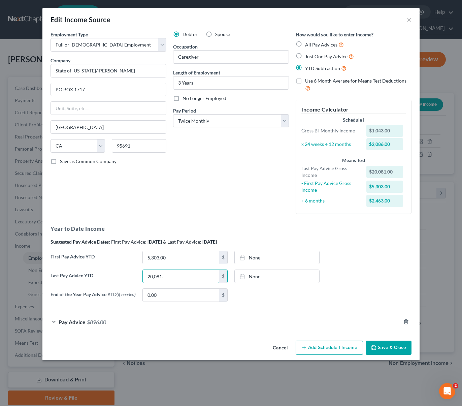
type input "20,081."
click at [396, 351] on button "Save & Close" at bounding box center [389, 348] width 46 height 14
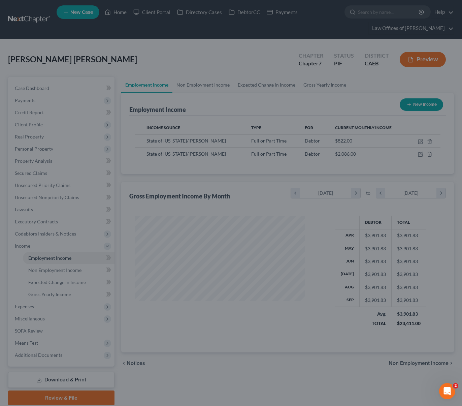
scroll to position [336931, 336868]
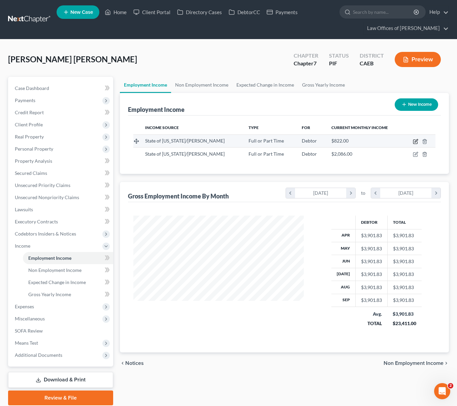
click at [414, 140] on icon "button" at bounding box center [415, 141] width 5 height 5
select select "0"
select select "4"
select select "0"
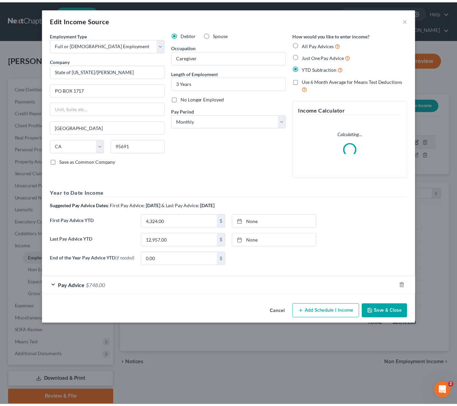
scroll to position [121, 186]
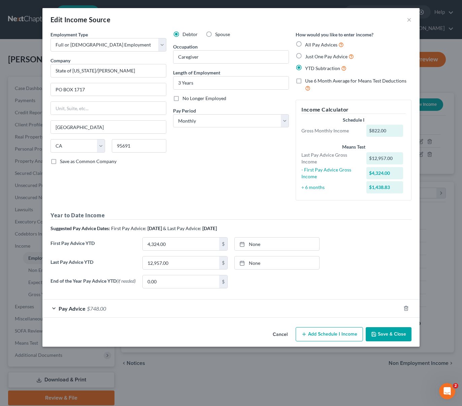
click at [380, 335] on button "Save & Close" at bounding box center [389, 334] width 46 height 14
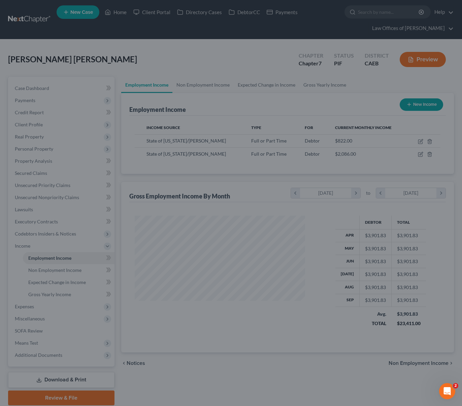
scroll to position [336931, 336868]
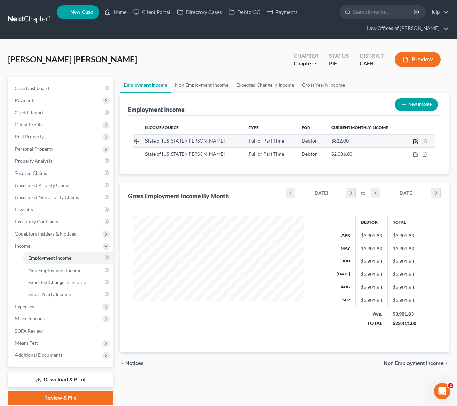
click at [417, 140] on icon "button" at bounding box center [415, 141] width 5 height 5
select select "0"
select select "4"
select select "0"
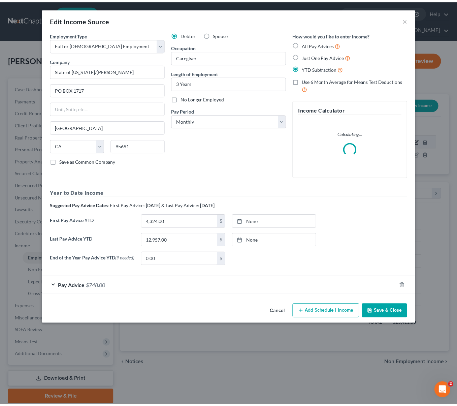
scroll to position [121, 186]
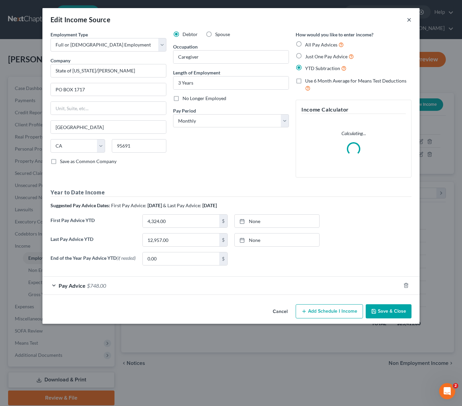
click at [410, 17] on button "×" at bounding box center [409, 20] width 5 height 8
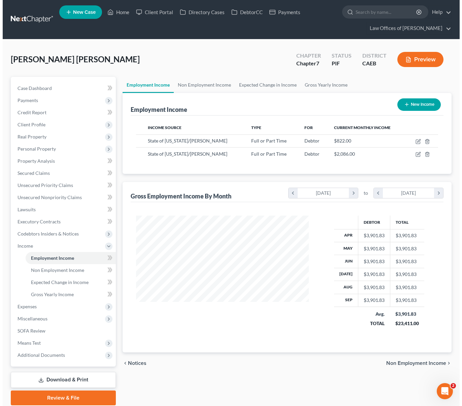
scroll to position [336931, 336868]
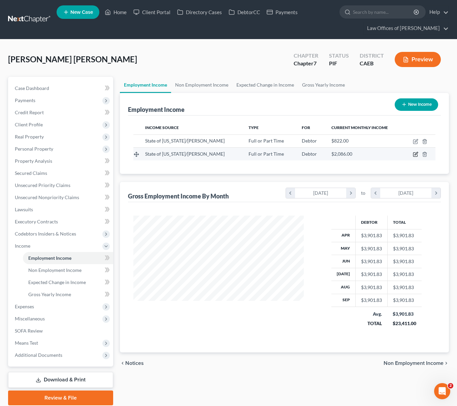
click at [413, 155] on icon "button" at bounding box center [415, 154] width 5 height 5
select select "0"
select select "4"
select select "1"
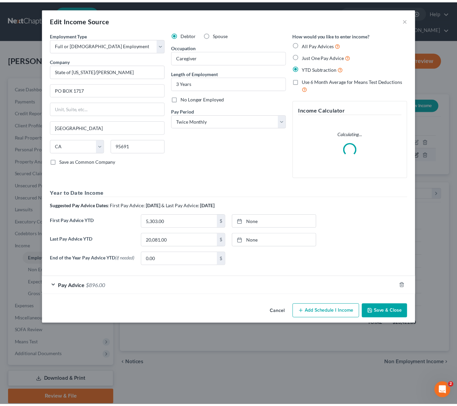
scroll to position [121, 186]
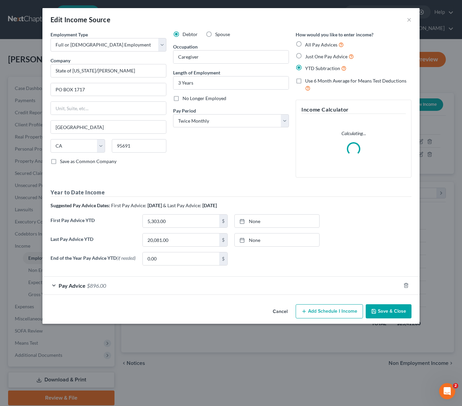
click at [386, 308] on button "Save & Close" at bounding box center [389, 311] width 46 height 14
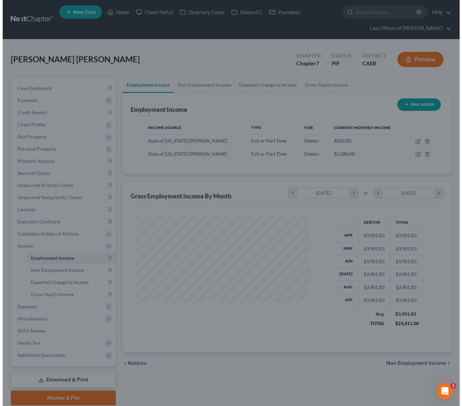
scroll to position [336931, 336868]
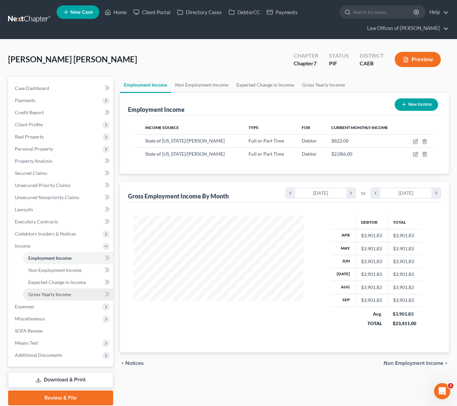
click at [65, 296] on span "Gross Yearly Income" at bounding box center [49, 295] width 43 height 6
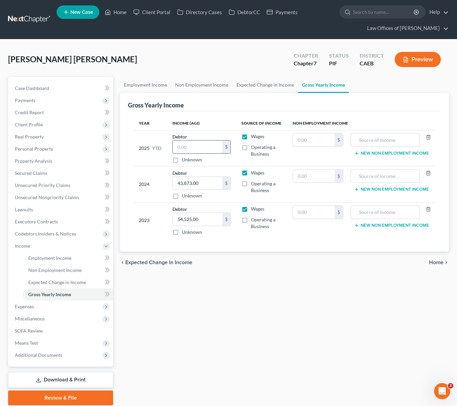
click at [195, 148] on input "text" at bounding box center [198, 147] width 50 height 13
type input "33,038."
click at [50, 163] on span "Property Analysis" at bounding box center [33, 161] width 37 height 6
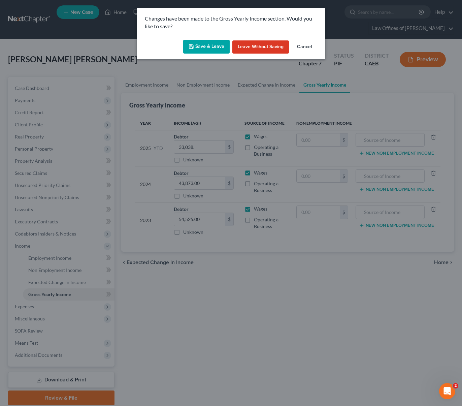
click at [201, 47] on button "Save & Leave" at bounding box center [206, 47] width 47 height 14
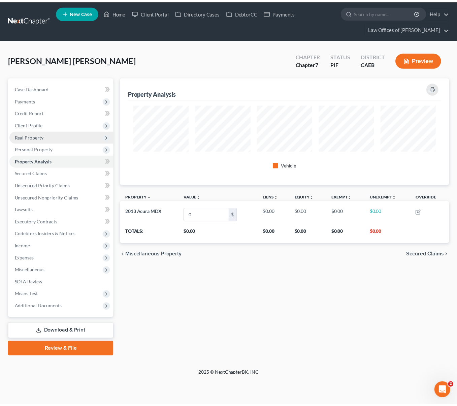
scroll to position [108, 333]
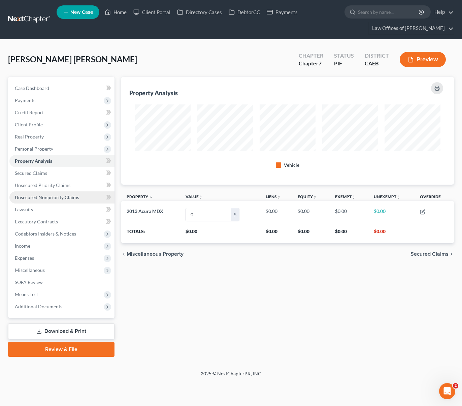
click at [60, 195] on span "Unsecured Nonpriority Claims" at bounding box center [47, 197] width 64 height 6
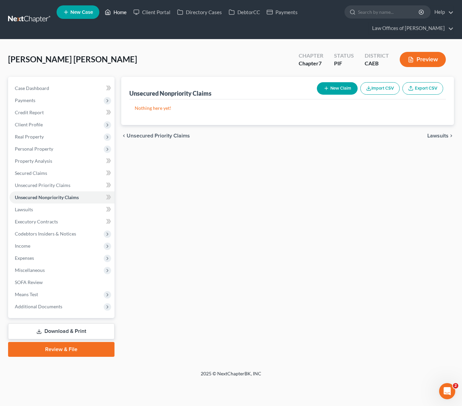
click at [119, 13] on link "Home" at bounding box center [115, 12] width 29 height 12
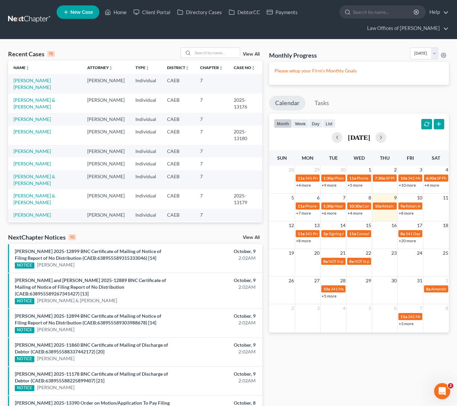
click at [214, 58] on div "Recent Cases 15 View All" at bounding box center [135, 54] width 254 height 13
click at [212, 52] on input "search" at bounding box center [216, 53] width 47 height 10
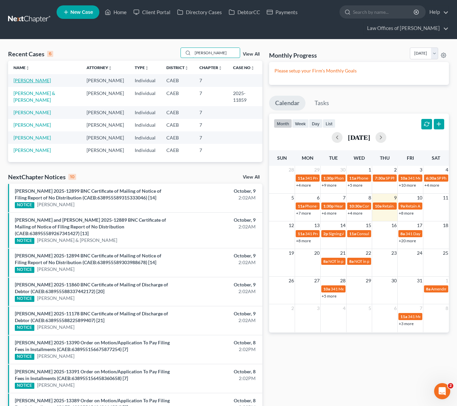
type input "[PERSON_NAME]"
click at [21, 80] on link "[PERSON_NAME]" at bounding box center [31, 81] width 37 height 6
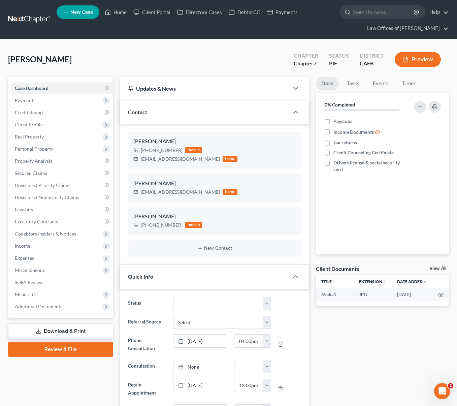
scroll to position [1754, 0]
click at [51, 176] on link "Secured Claims" at bounding box center [61, 173] width 104 height 12
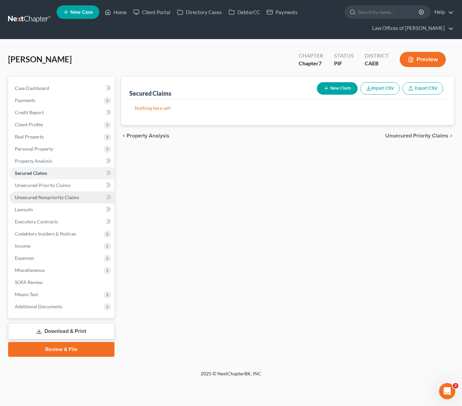
click at [59, 197] on span "Unsecured Nonpriority Claims" at bounding box center [47, 197] width 64 height 6
click at [120, 12] on link "Home" at bounding box center [115, 12] width 29 height 12
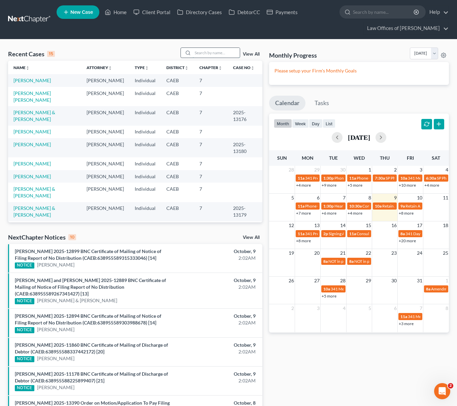
click at [212, 57] on input "search" at bounding box center [216, 53] width 47 height 10
type input "F"
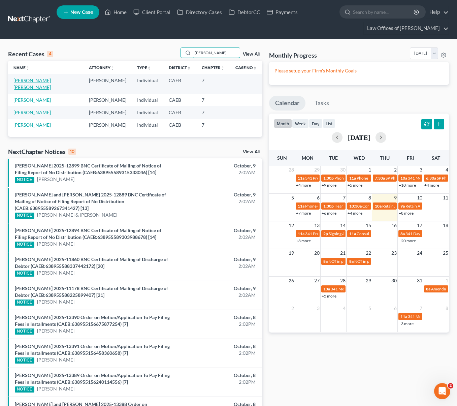
type input "[PERSON_NAME]"
click at [51, 81] on link "[PERSON_NAME] [PERSON_NAME]" at bounding box center [31, 84] width 37 height 12
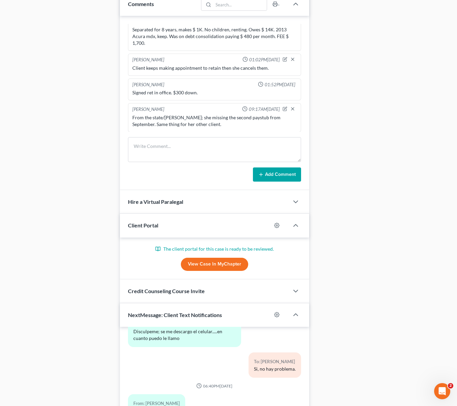
scroll to position [471, 0]
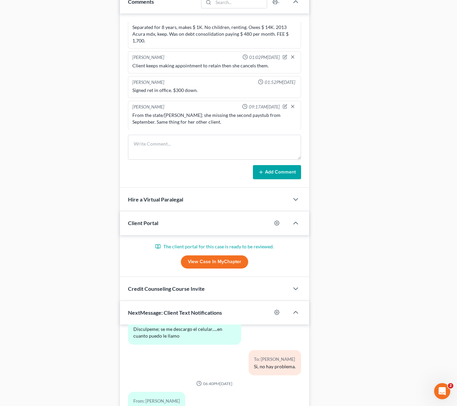
drag, startPoint x: 420, startPoint y: 333, endPoint x: 413, endPoint y: 337, distance: 8.3
click at [415, 361] on div "Docs Tasks Events Timer 0% Completed Nothing here yet! Paystubs Income Document…" at bounding box center [383, 41] width 140 height 870
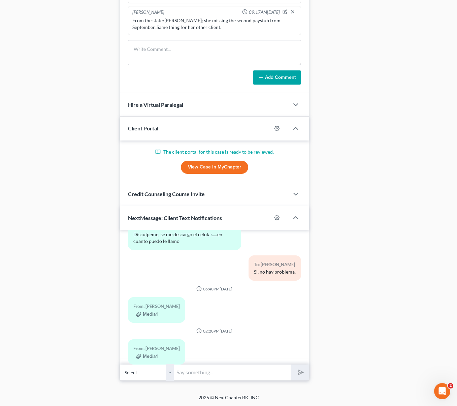
scroll to position [565, 0]
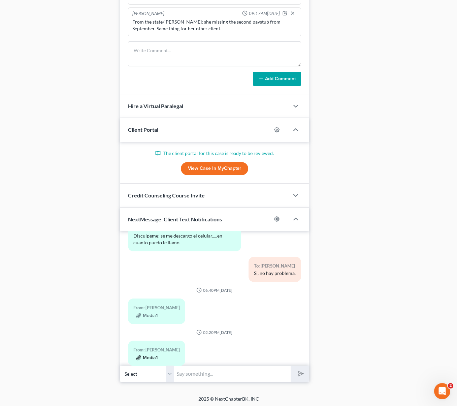
click at [148, 355] on button "Media1" at bounding box center [147, 357] width 22 height 5
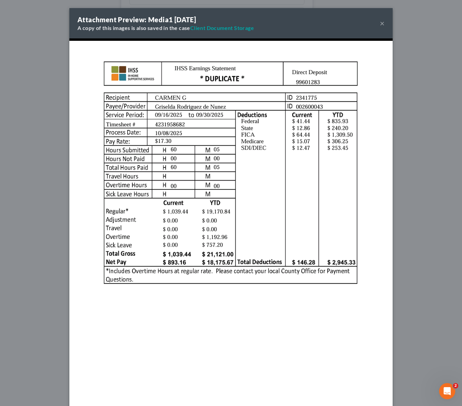
click at [380, 25] on button "×" at bounding box center [382, 23] width 5 height 8
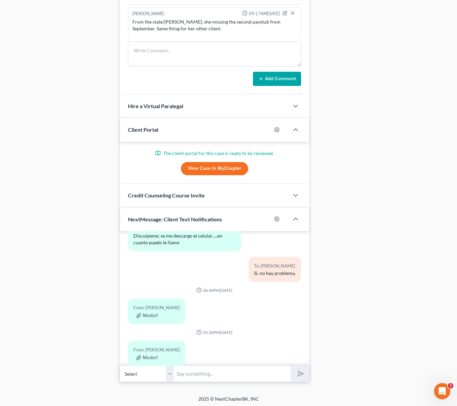
click at [190, 372] on input "text" at bounding box center [232, 374] width 117 height 17
type input "Gracias."
click at [291, 366] on button "submit" at bounding box center [300, 374] width 19 height 16
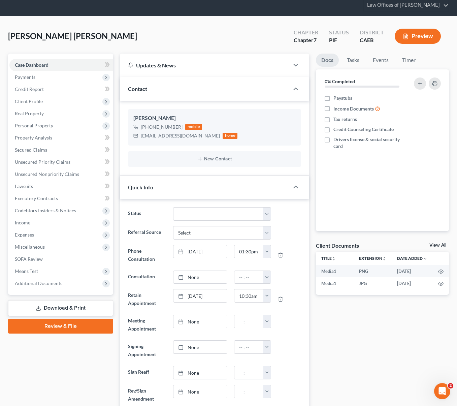
scroll to position [0, 0]
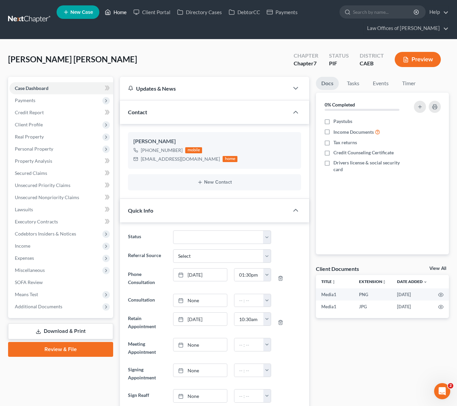
click at [121, 13] on link "Home" at bounding box center [115, 12] width 29 height 12
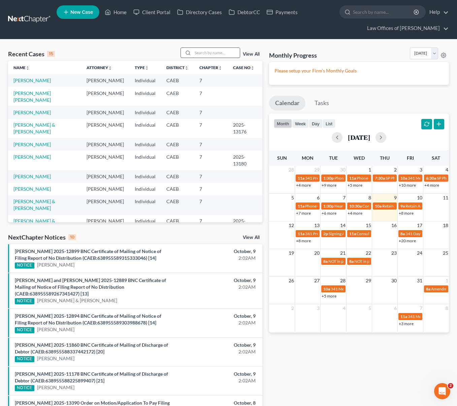
click at [224, 54] on input "search" at bounding box center [216, 53] width 47 height 10
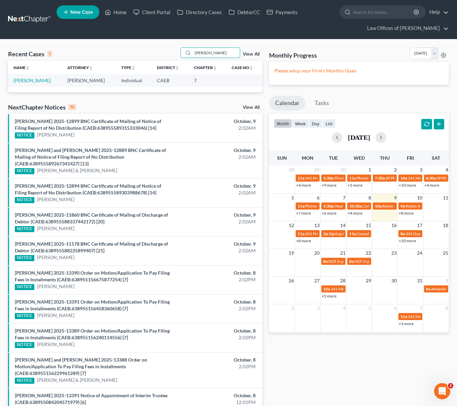
type input "[PERSON_NAME]"
click at [37, 82] on link "[PERSON_NAME]" at bounding box center [31, 81] width 37 height 6
select select "6"
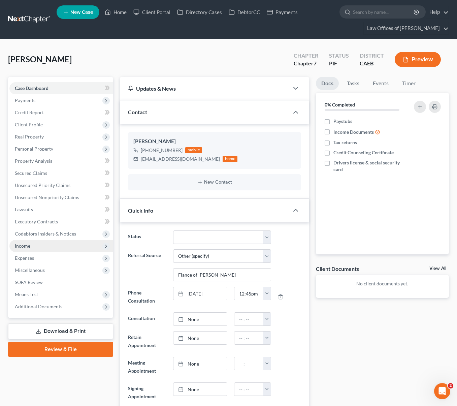
scroll to position [268, 0]
click at [56, 246] on span "Income" at bounding box center [61, 246] width 104 height 12
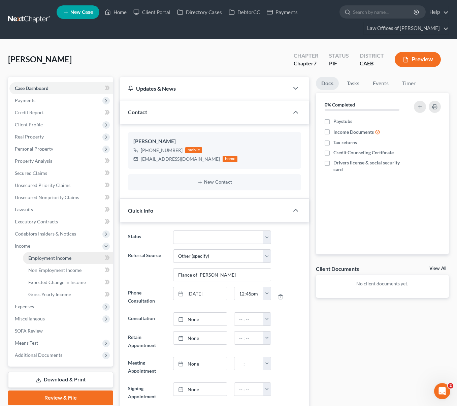
scroll to position [917, 0]
click at [76, 259] on link "Employment Income" at bounding box center [68, 258] width 90 height 12
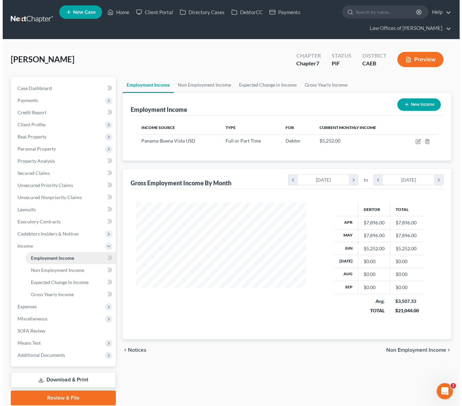
scroll to position [121, 184]
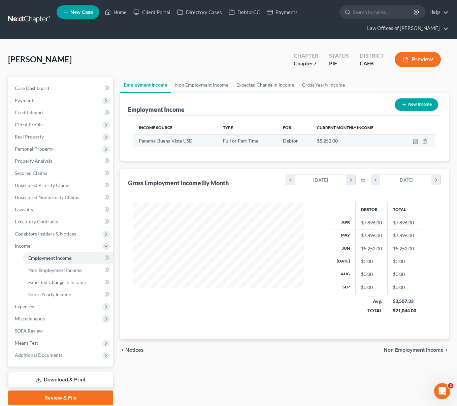
click at [417, 144] on td at bounding box center [417, 140] width 36 height 13
click at [416, 142] on icon "button" at bounding box center [415, 141] width 5 height 5
select select "0"
select select "4"
select select "0"
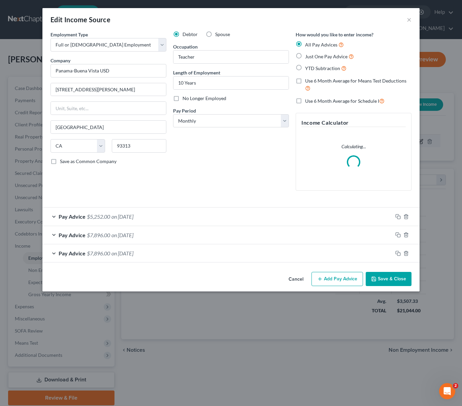
scroll to position [121, 186]
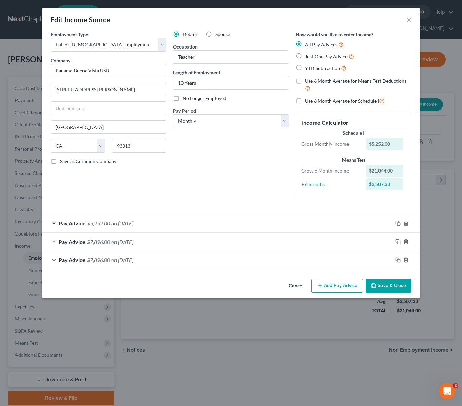
click at [348, 282] on button "Add Pay Advice" at bounding box center [338, 286] width 52 height 14
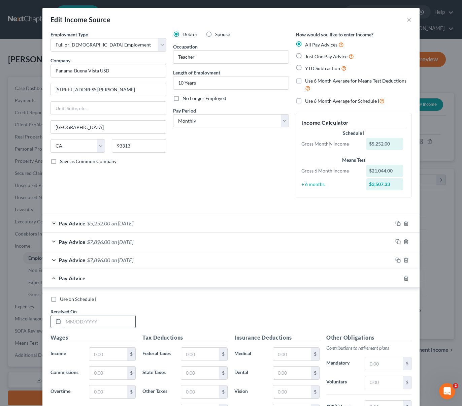
click at [115, 316] on input "text" at bounding box center [99, 321] width 72 height 13
type input "[DATE]"
type input "2,452"
click at [362, 204] on div "Employment Type * Select Full or [DEMOGRAPHIC_DATA] Employment Self Employment …" at bounding box center [231, 120] width 368 height 178
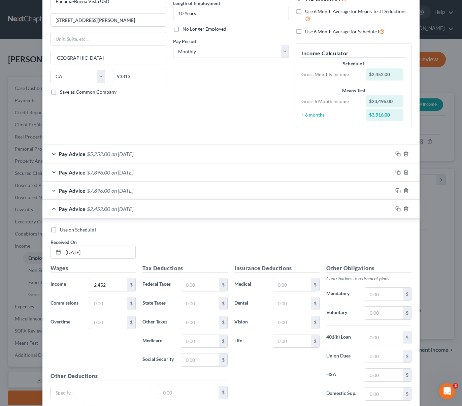
scroll to position [121, 0]
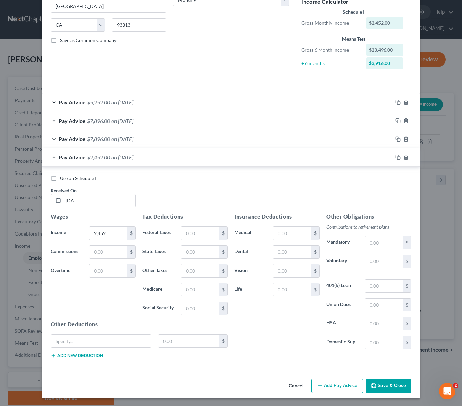
click at [338, 384] on button "Add Pay Advice" at bounding box center [338, 386] width 52 height 14
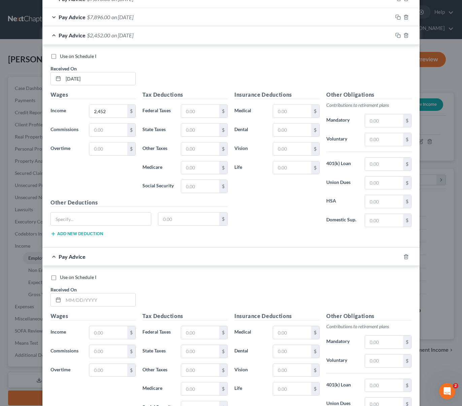
scroll to position [243, 0]
click at [109, 298] on input "text" at bounding box center [99, 300] width 72 height 13
type input "[DATE]"
click at [116, 334] on input "text" at bounding box center [108, 333] width 38 height 13
type input "8,113"
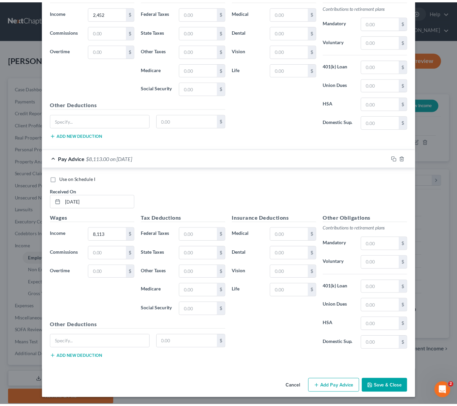
scroll to position [342, 0]
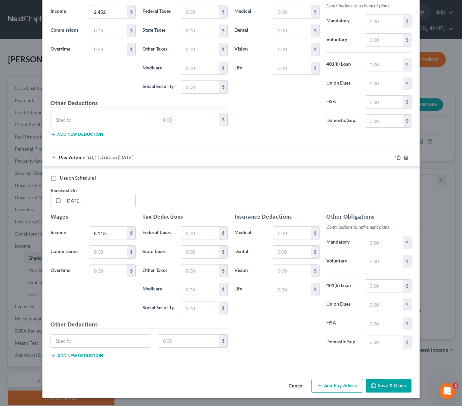
click at [386, 384] on button "Save & Close" at bounding box center [389, 386] width 46 height 14
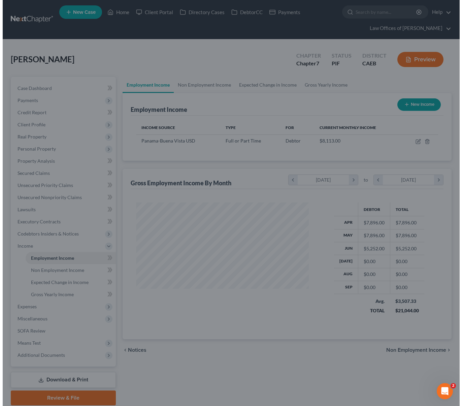
scroll to position [336931, 336868]
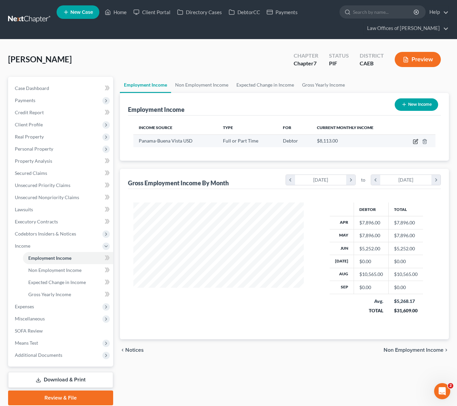
click at [415, 141] on icon "button" at bounding box center [416, 140] width 3 height 3
select select "0"
select select "4"
select select "0"
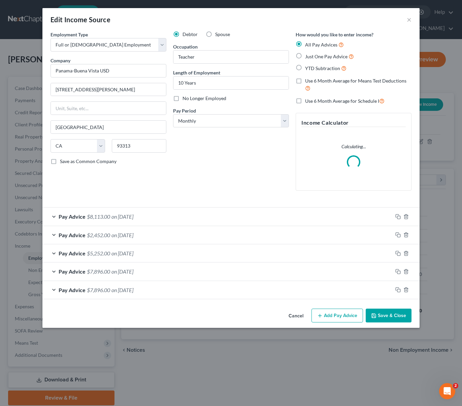
scroll to position [121, 186]
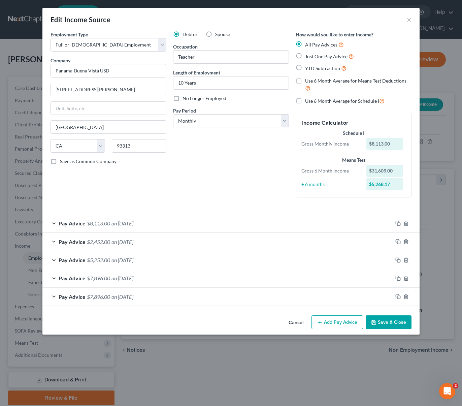
click at [348, 323] on button "Add Pay Advice" at bounding box center [338, 322] width 52 height 14
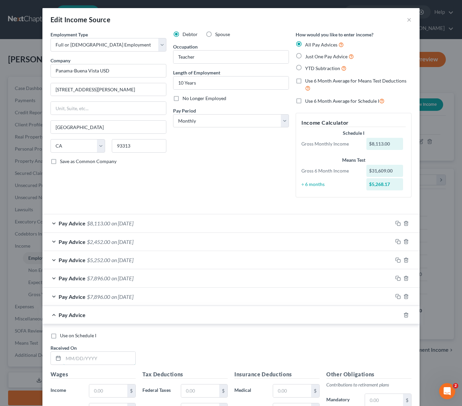
drag, startPoint x: 124, startPoint y: 360, endPoint x: 234, endPoint y: 337, distance: 112.4
click at [124, 360] on input "text" at bounding box center [99, 358] width 72 height 13
type input "[DATE]"
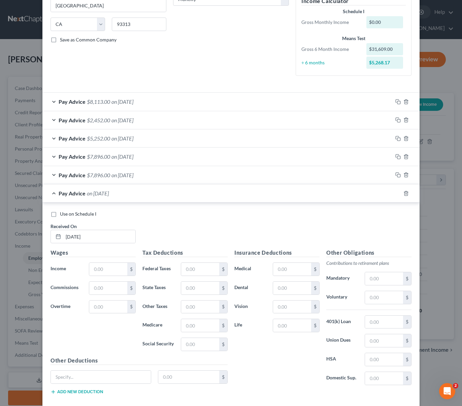
scroll to position [121, 0]
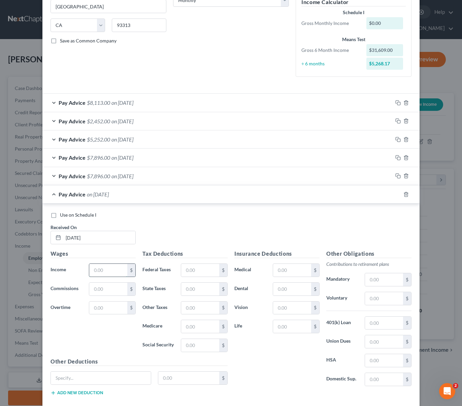
drag, startPoint x: 115, startPoint y: 274, endPoint x: 109, endPoint y: 276, distance: 6.9
click at [115, 274] on input "text" at bounding box center [108, 270] width 38 height 13
type input "455."
click at [362, 222] on div "Use on Schedule I Received On * [DATE]" at bounding box center [231, 231] width 368 height 38
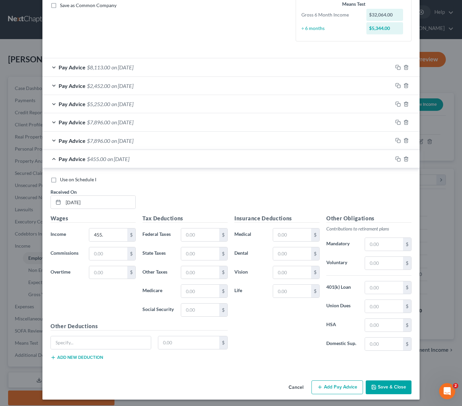
scroll to position [158, 0]
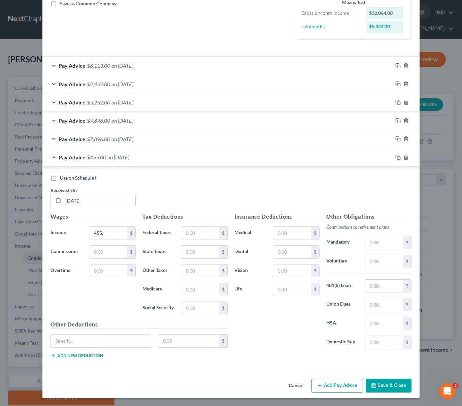
click at [335, 387] on button "Add Pay Advice" at bounding box center [338, 386] width 52 height 14
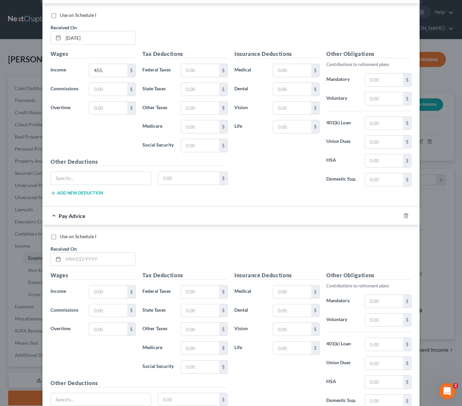
scroll to position [322, 0]
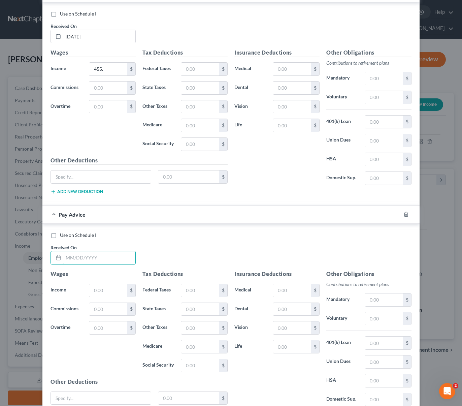
drag, startPoint x: 104, startPoint y: 256, endPoint x: 434, endPoint y: 215, distance: 332.2
click at [105, 256] on input "text" at bounding box center [99, 257] width 72 height 13
type input "[DATE]"
type input "8,113"
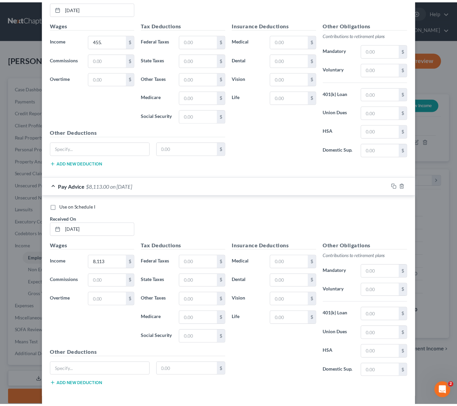
scroll to position [379, 0]
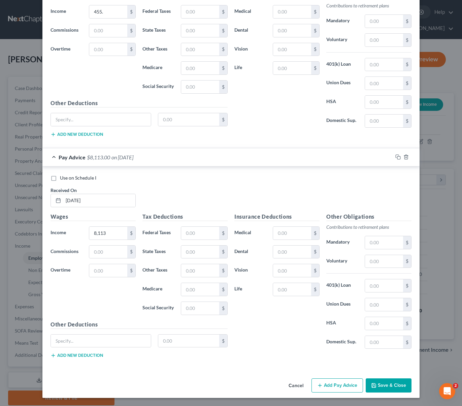
click at [399, 388] on button "Save & Close" at bounding box center [389, 386] width 46 height 14
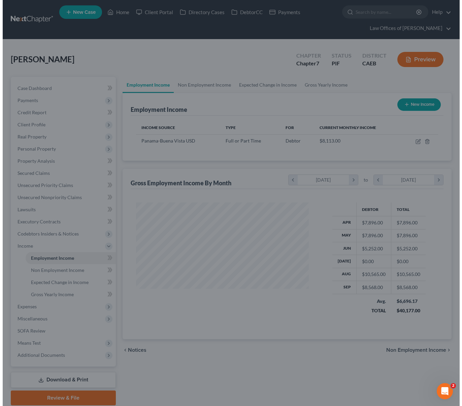
scroll to position [336931, 336868]
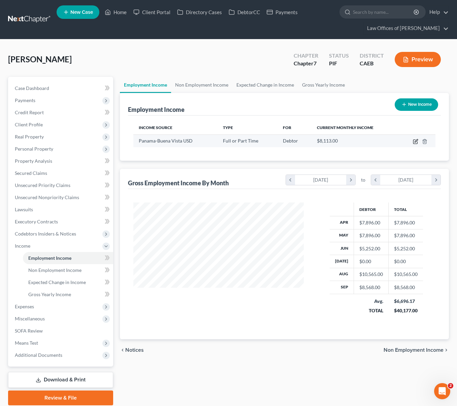
click at [415, 142] on icon "button" at bounding box center [416, 140] width 3 height 3
select select "0"
select select "4"
select select "0"
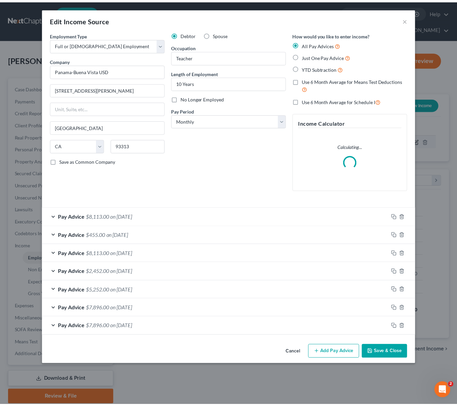
scroll to position [121, 186]
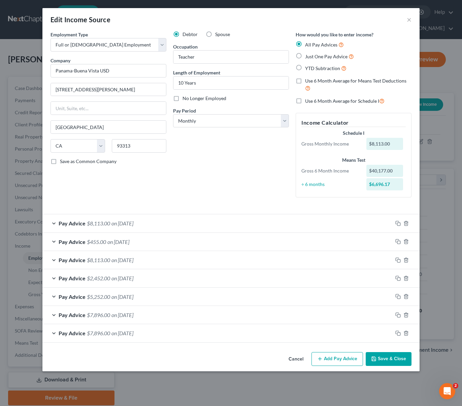
click at [389, 358] on button "Save & Close" at bounding box center [389, 359] width 46 height 14
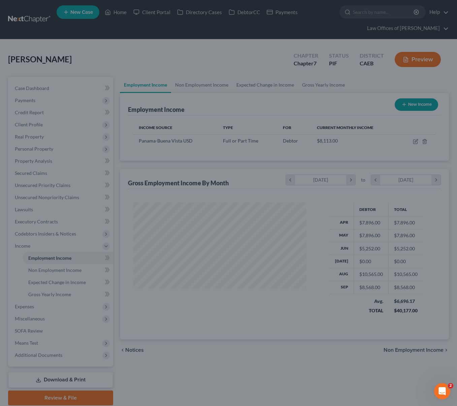
scroll to position [336931, 336868]
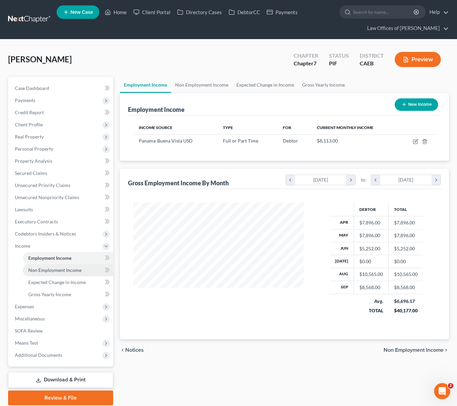
click at [79, 272] on span "Non Employment Income" at bounding box center [54, 270] width 53 height 6
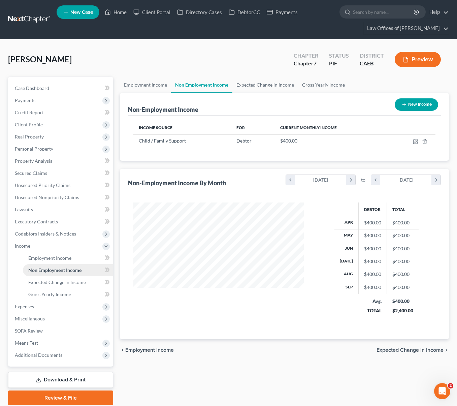
scroll to position [121, 184]
click at [47, 127] on span "Client Profile" at bounding box center [61, 125] width 104 height 12
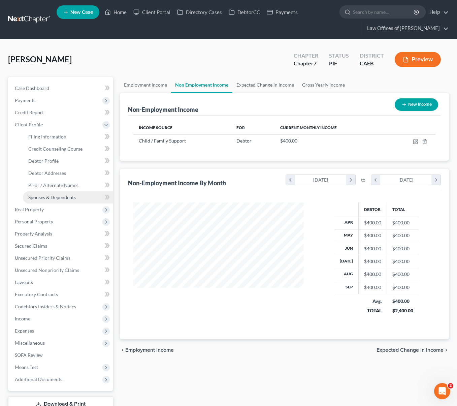
click at [75, 199] on link "Spouses & Dependents" at bounding box center [68, 197] width 90 height 12
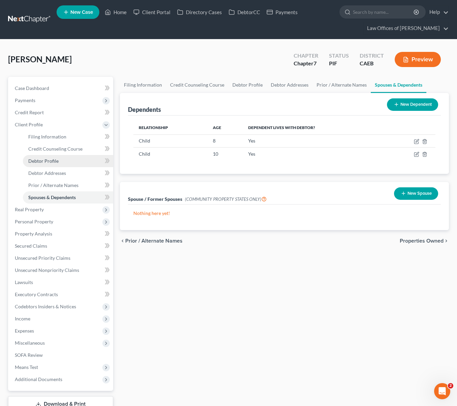
click at [67, 164] on link "Debtor Profile" at bounding box center [68, 161] width 90 height 12
select select "0"
select select "2"
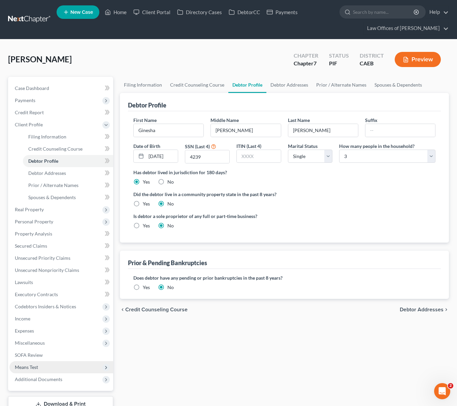
click at [52, 365] on span "Means Test" at bounding box center [61, 367] width 104 height 12
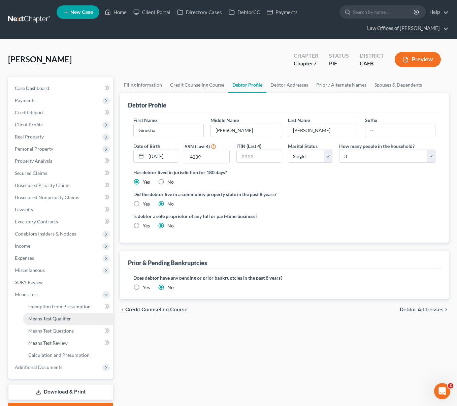
click at [73, 319] on link "Means Test Qualifier" at bounding box center [68, 319] width 90 height 12
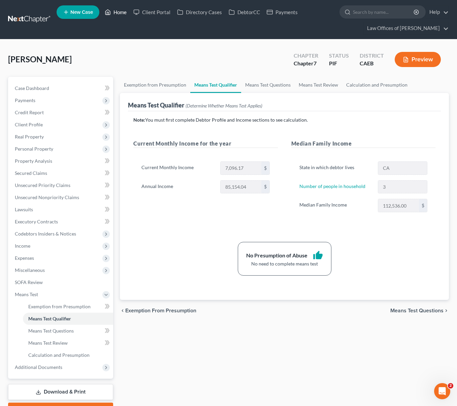
click at [123, 12] on link "Home" at bounding box center [115, 12] width 29 height 12
click at [124, 12] on link "Home" at bounding box center [115, 12] width 29 height 12
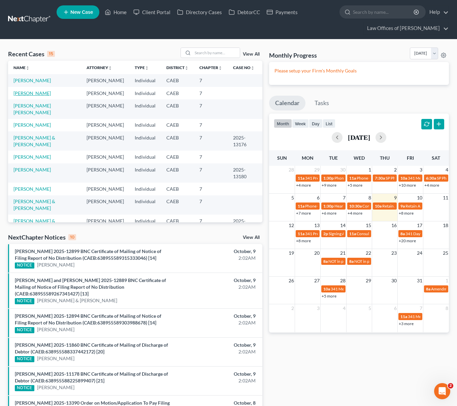
click at [22, 94] on link "[PERSON_NAME]" at bounding box center [31, 93] width 37 height 6
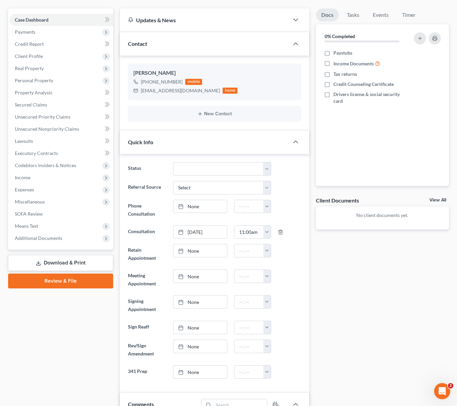
scroll to position [68, 0]
drag, startPoint x: 140, startPoint y: 90, endPoint x: 185, endPoint y: 92, distance: 45.9
click at [185, 92] on div "[EMAIL_ADDRESS][DOMAIN_NAME] home" at bounding box center [185, 91] width 104 height 9
copy div "[EMAIL_ADDRESS][DOMAIN_NAME]"
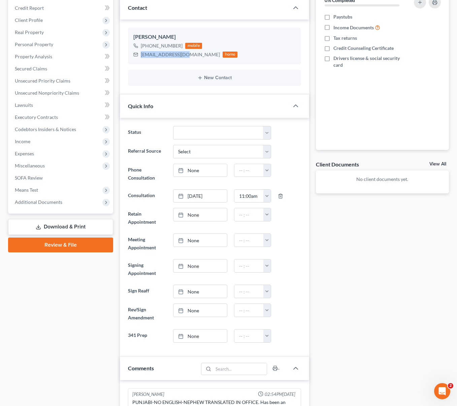
scroll to position [105, 0]
drag, startPoint x: 454, startPoint y: 155, endPoint x: 452, endPoint y: 164, distance: 9.3
click at [452, 164] on div "[PERSON_NAME] Upgraded Chapter Chapter 7 Status PIF District CAEB Preview Petit…" at bounding box center [228, 283] width 457 height 696
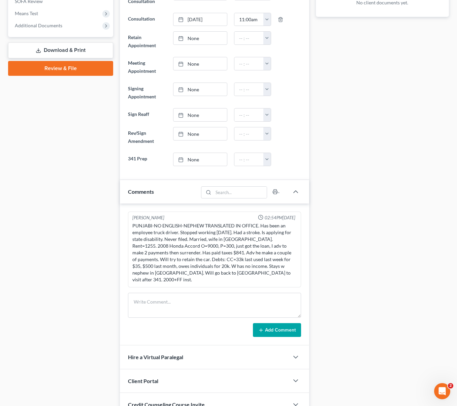
scroll to position [282, 0]
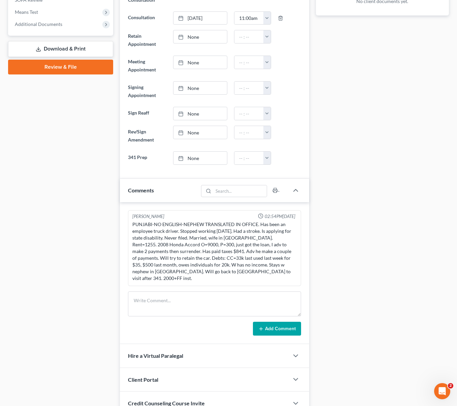
drag, startPoint x: 438, startPoint y: 326, endPoint x: 435, endPoint y: 339, distance: 13.7
click at [435, 339] on div "Docs Tasks Events Timer 0% Completed Nothing here yet! Paystubs Income Document…" at bounding box center [383, 116] width 140 height 645
click at [298, 375] on icon "button" at bounding box center [296, 379] width 8 height 8
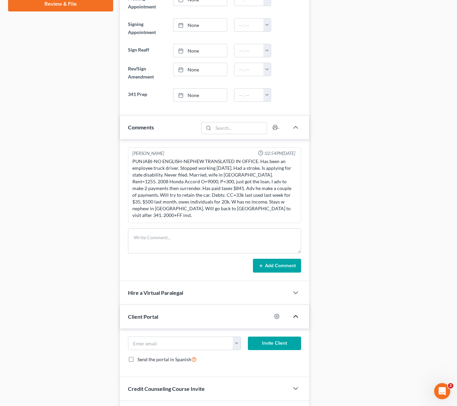
scroll to position [352, 0]
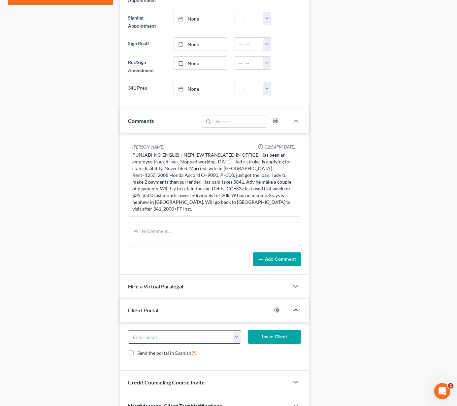
paste input "[EMAIL_ADDRESS][DOMAIN_NAME]"
type input "[EMAIL_ADDRESS][DOMAIN_NAME]"
click at [270, 330] on button "Invite Client" at bounding box center [274, 336] width 53 height 13
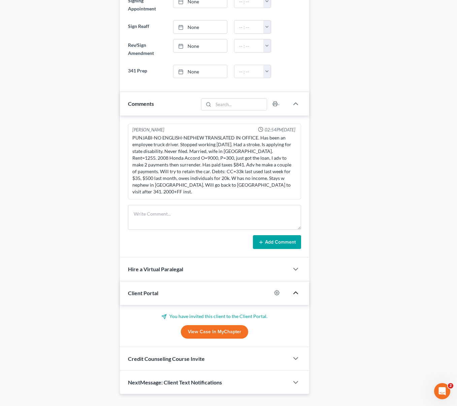
scroll to position [376, 0]
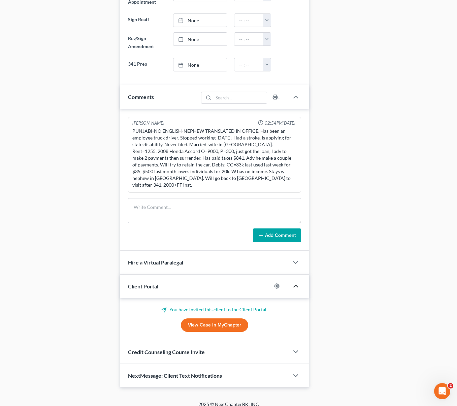
drag, startPoint x: 456, startPoint y: 235, endPoint x: 458, endPoint y: 227, distance: 8.5
click at [455, 239] on div "[PERSON_NAME] Upgraded Chapter Chapter 7 Status PIF District CAEB Preview Petit…" at bounding box center [228, 32] width 457 height 737
click at [455, 240] on div "[PERSON_NAME] Upgraded Chapter Chapter 7 Status PIF District CAEB Preview Petit…" at bounding box center [228, 32] width 457 height 737
drag, startPoint x: 458, startPoint y: 227, endPoint x: 460, endPoint y: 219, distance: 7.9
click at [457, 220] on html "Home New Case Client Portal Directory Cases DebtorCC Payments Law Offices of [P…" at bounding box center [228, 18] width 457 height 789
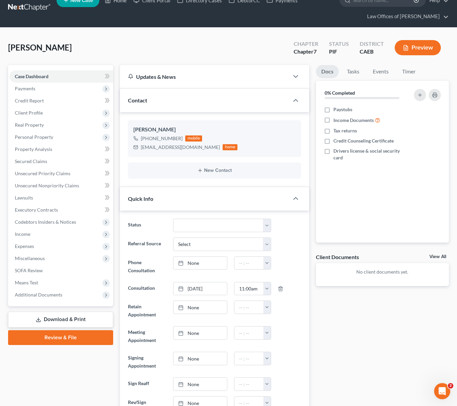
scroll to position [0, 0]
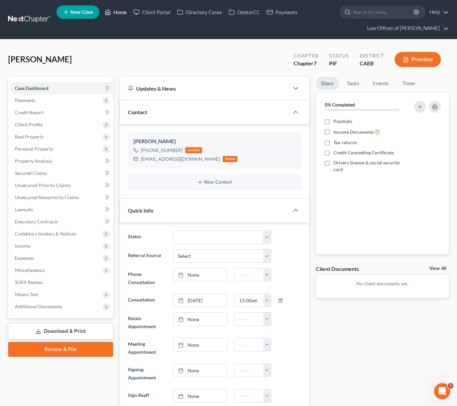
click at [119, 14] on link "Home" at bounding box center [115, 12] width 29 height 12
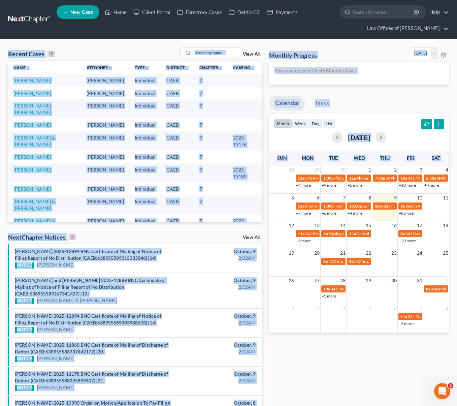
click at [27, 186] on link "[PERSON_NAME]" at bounding box center [31, 189] width 37 height 6
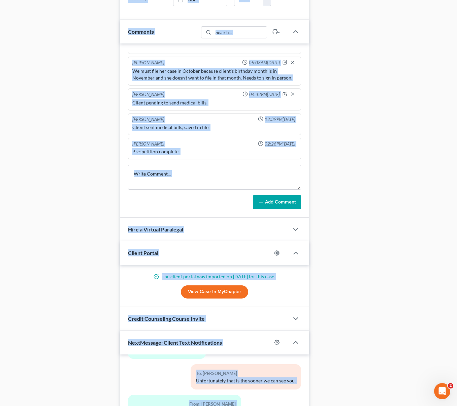
scroll to position [566, 0]
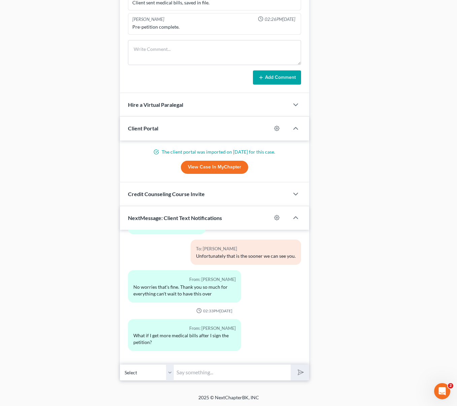
click at [215, 371] on input "text" at bounding box center [232, 372] width 117 height 17
type input "We will go over everything [DATE]."
click at [291, 365] on button "submit" at bounding box center [300, 373] width 19 height 16
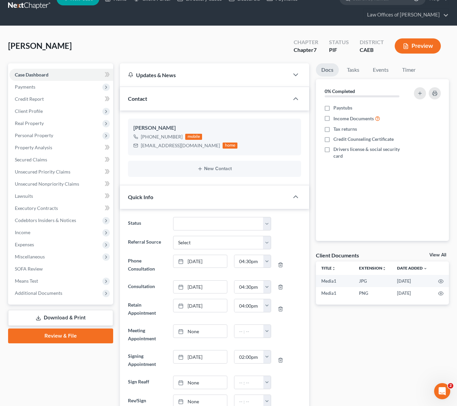
scroll to position [0, 0]
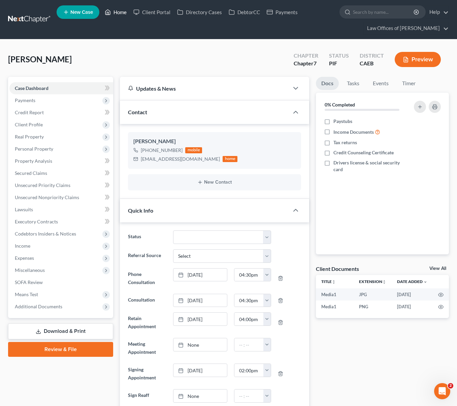
click at [119, 15] on link "Home" at bounding box center [115, 12] width 29 height 12
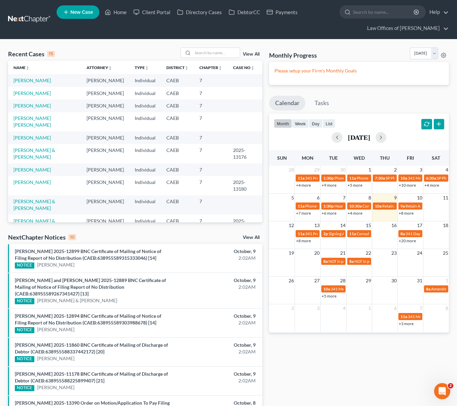
click at [51, 218] on link "[PERSON_NAME] & [PERSON_NAME]" at bounding box center [34, 224] width 42 height 12
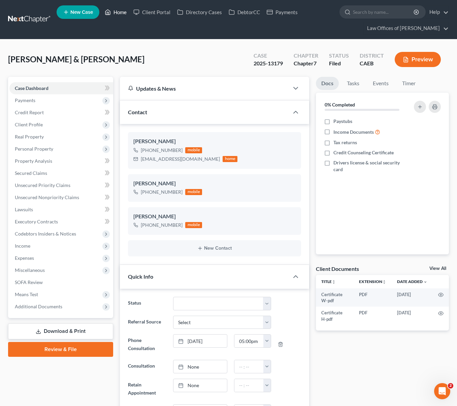
click at [120, 13] on link "Home" at bounding box center [115, 12] width 29 height 12
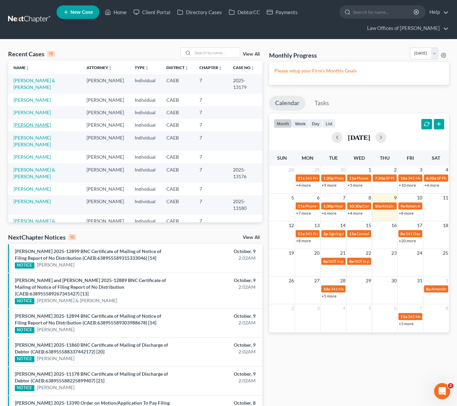
click at [42, 126] on link "[PERSON_NAME]" at bounding box center [31, 125] width 37 height 6
select select "6"
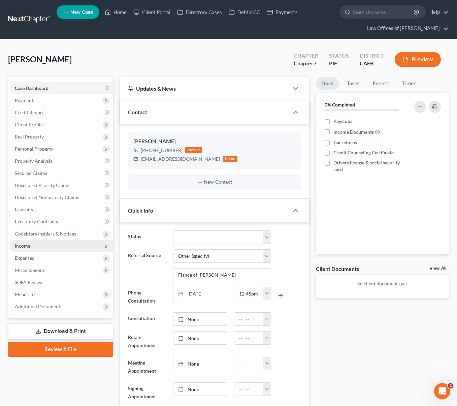
scroll to position [917, 0]
click at [41, 247] on span "Income" at bounding box center [61, 246] width 104 height 12
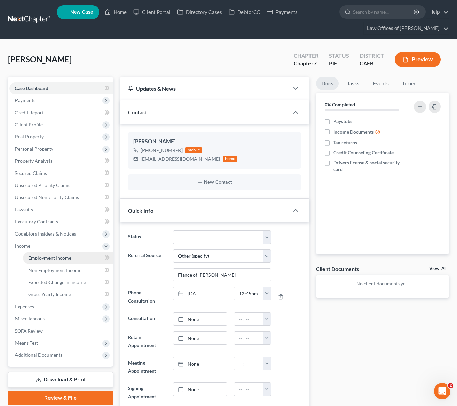
click at [83, 260] on link "Employment Income" at bounding box center [68, 258] width 90 height 12
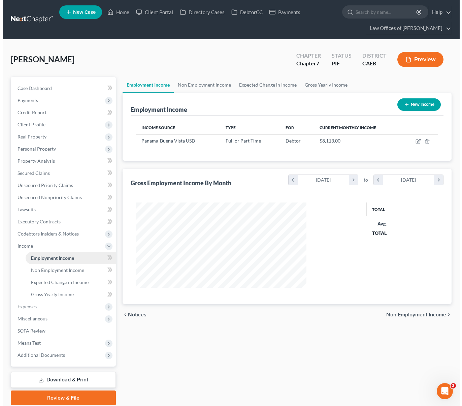
scroll to position [85, 184]
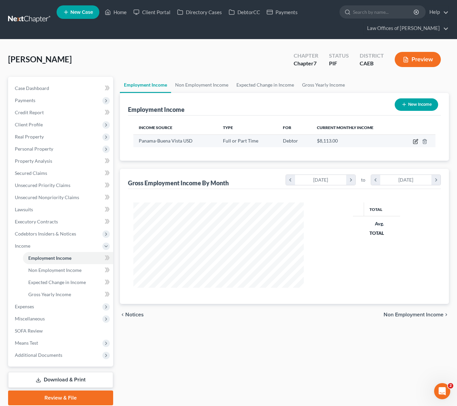
click at [414, 141] on icon "button" at bounding box center [416, 142] width 4 height 4
select select "0"
select select "4"
select select "0"
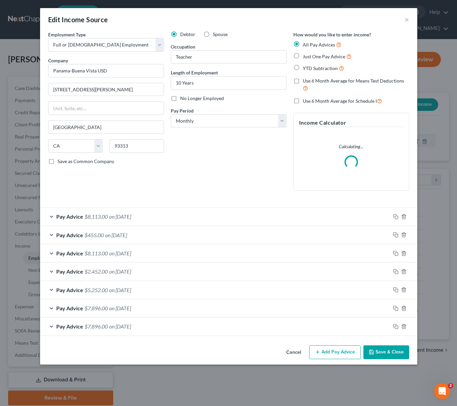
scroll to position [121, 186]
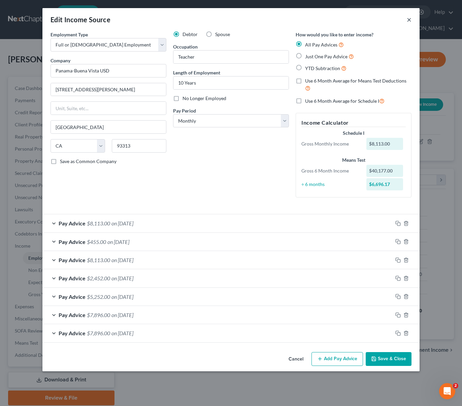
click at [408, 19] on button "×" at bounding box center [409, 20] width 5 height 8
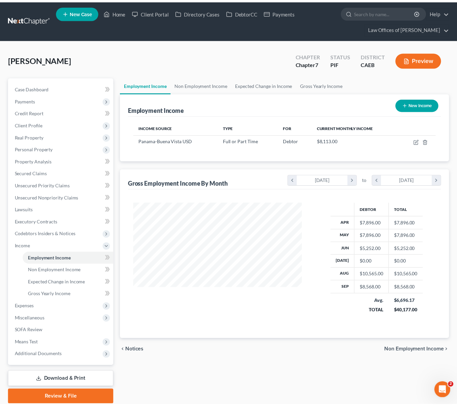
scroll to position [336931, 336868]
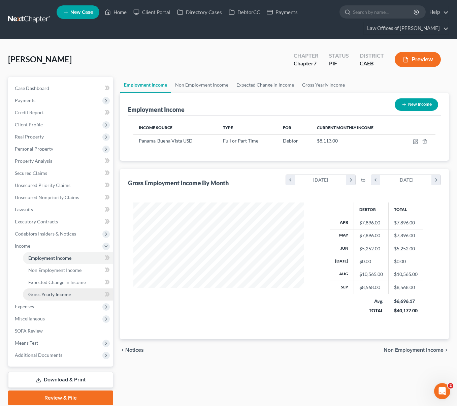
click at [68, 296] on span "Gross Yearly Income" at bounding box center [49, 295] width 43 height 6
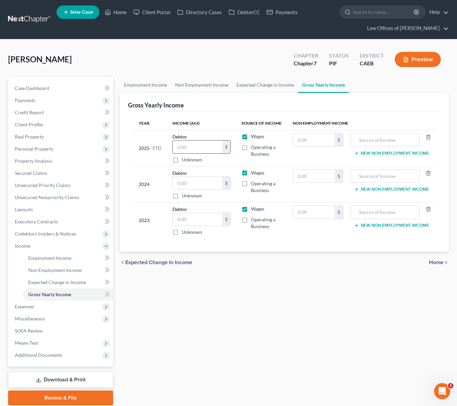
click at [201, 150] on input "text" at bounding box center [198, 147] width 50 height 13
type input "40,177"
click at [201, 180] on input "text" at bounding box center [198, 183] width 50 height 13
type input "76,366"
click at [277, 280] on div "Employment Income Non Employment Income Expected Change in Income Gross Yearly …" at bounding box center [285, 241] width 336 height 329
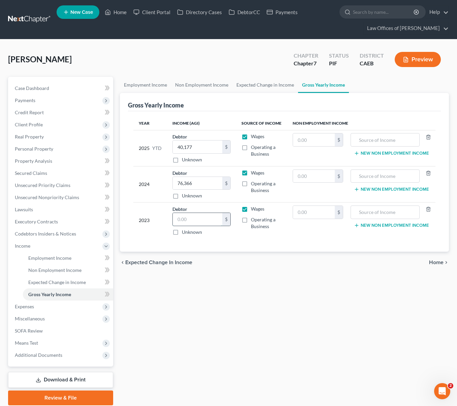
click at [191, 218] on input "text" at bounding box center [198, 219] width 50 height 13
type input "55,139."
click at [329, 195] on td "$" at bounding box center [318, 184] width 61 height 36
click at [384, 366] on div "Employment Income Non Employment Income Expected Change in Income Gross Yearly …" at bounding box center [285, 241] width 336 height 329
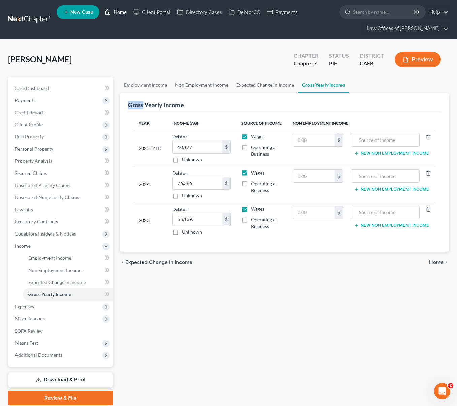
click at [120, 13] on link "Home" at bounding box center [115, 12] width 29 height 12
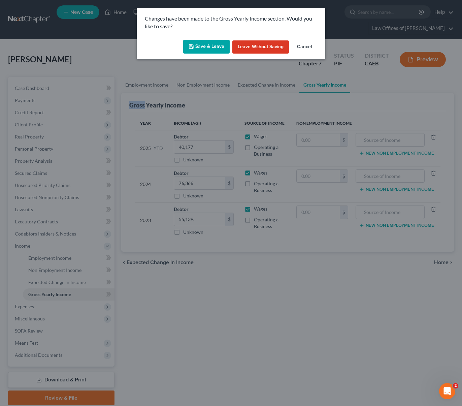
click at [210, 45] on button "Save & Leave" at bounding box center [206, 47] width 47 height 14
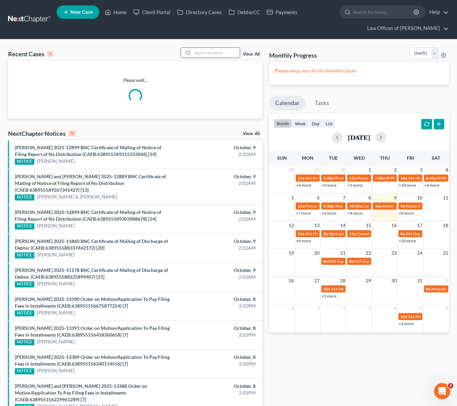
click at [218, 56] on input "search" at bounding box center [216, 53] width 47 height 10
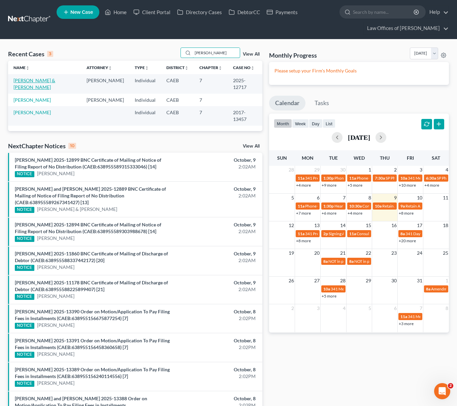
type input "[PERSON_NAME]"
click at [55, 80] on link "[PERSON_NAME] & [PERSON_NAME]" at bounding box center [34, 84] width 42 height 12
select select "6"
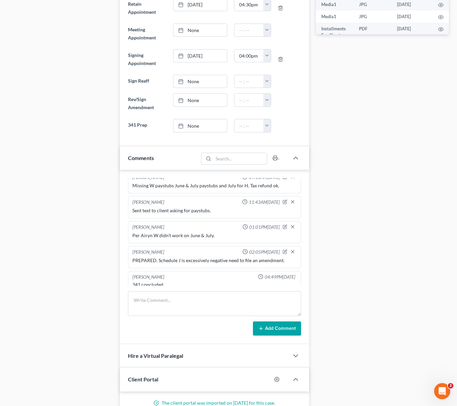
scroll to position [373, 0]
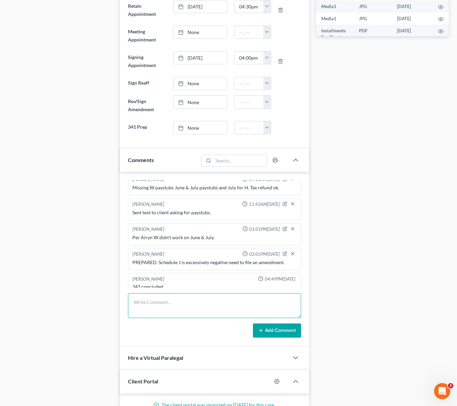
click at [147, 302] on textarea at bounding box center [214, 305] width 173 height 25
type textarea "On [DATE] Freedom sent an updated mortgage reaff."
click at [276, 330] on button "Add Comment" at bounding box center [277, 331] width 48 height 14
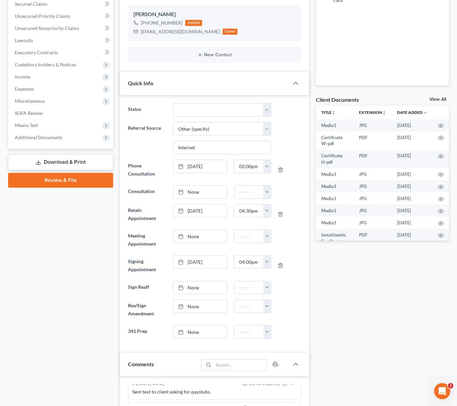
scroll to position [0, 0]
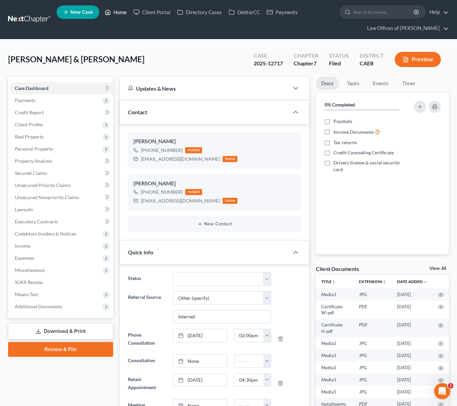
click at [121, 12] on link "Home" at bounding box center [115, 12] width 29 height 12
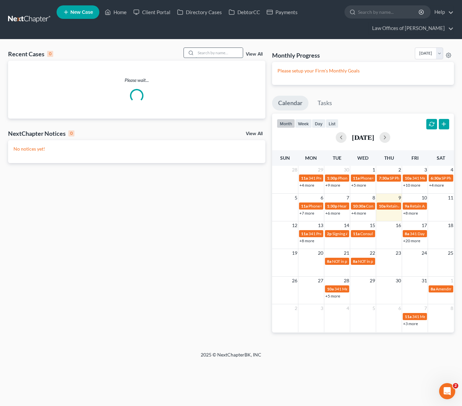
click at [213, 53] on input "search" at bounding box center [219, 53] width 47 height 10
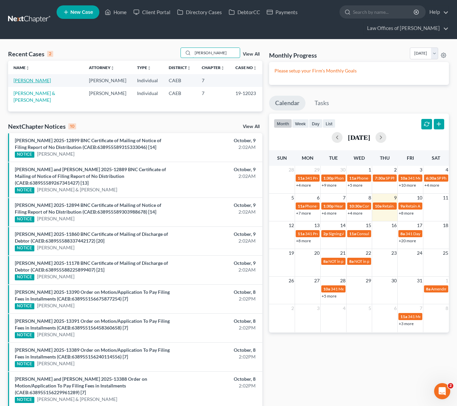
type input "[PERSON_NAME]"
click at [30, 80] on link "[PERSON_NAME]" at bounding box center [31, 81] width 37 height 6
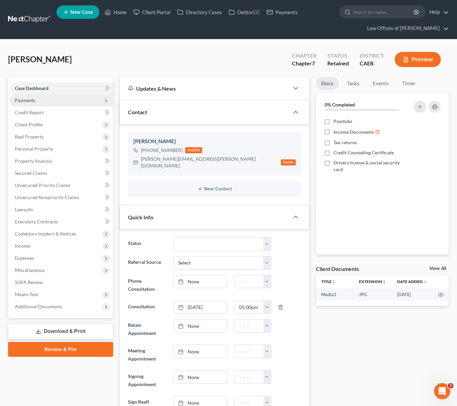
click at [41, 104] on span "Payments" at bounding box center [61, 100] width 104 height 12
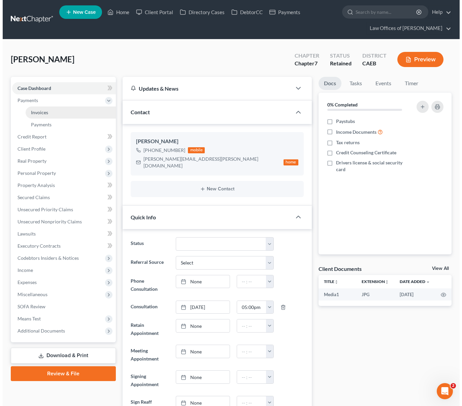
scroll to position [30, 0]
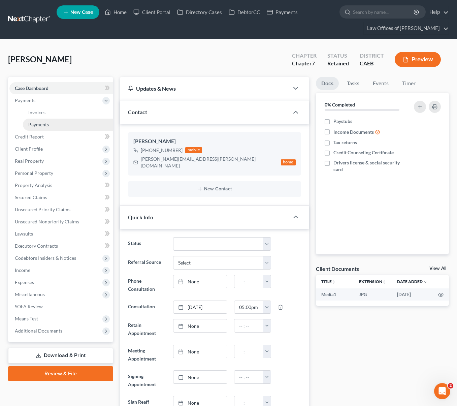
click at [50, 123] on link "Payments" at bounding box center [68, 125] width 90 height 12
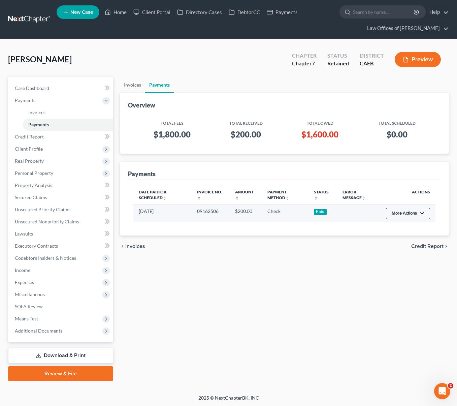
click at [420, 212] on button "More Actions" at bounding box center [408, 213] width 44 height 11
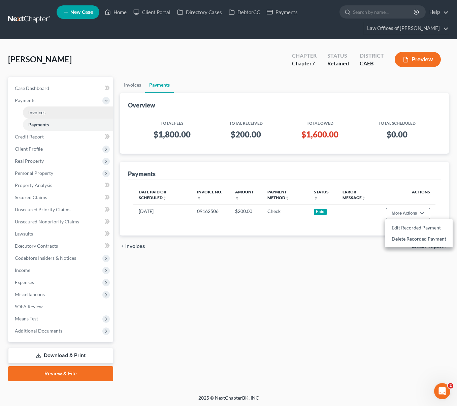
click at [34, 110] on span "Invoices" at bounding box center [36, 113] width 17 height 6
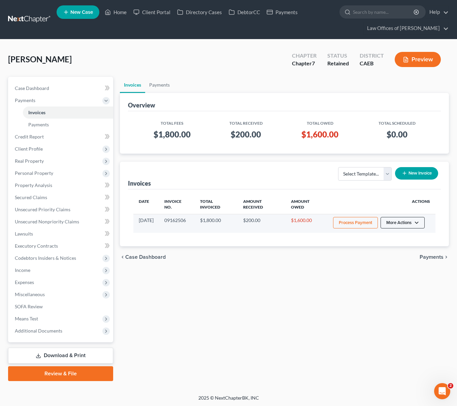
click at [418, 223] on button "More Actions" at bounding box center [403, 222] width 44 height 11
click at [404, 248] on link "Record Cash or Check Payment" at bounding box center [412, 248] width 79 height 11
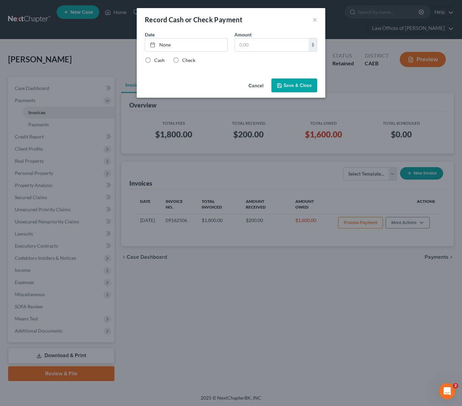
click at [182, 58] on label "Check" at bounding box center [188, 60] width 13 height 7
click at [185, 58] on input "Check" at bounding box center [187, 59] width 4 height 4
radio input "true"
click at [168, 46] on link "None" at bounding box center [186, 44] width 82 height 13
click at [262, 44] on input "text" at bounding box center [272, 44] width 74 height 13
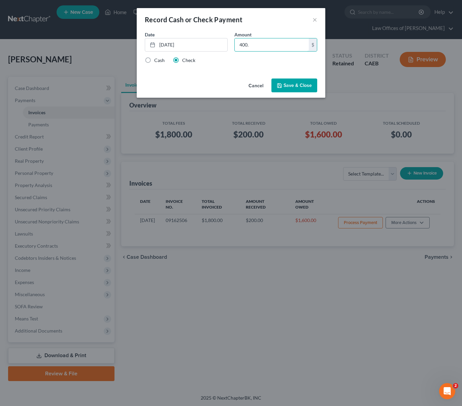
type input "400."
click at [296, 87] on button "Save & Close" at bounding box center [295, 86] width 46 height 14
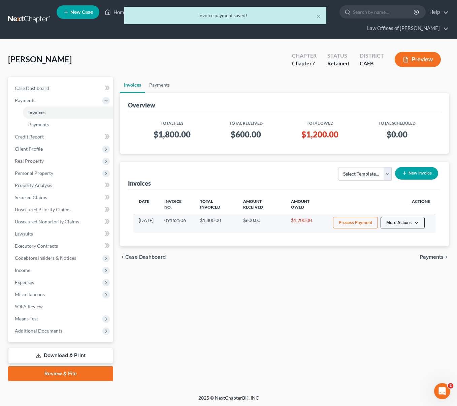
click at [418, 222] on button "More Actions" at bounding box center [403, 222] width 44 height 11
click at [397, 236] on link "View/Edit" at bounding box center [412, 237] width 79 height 11
select select "0"
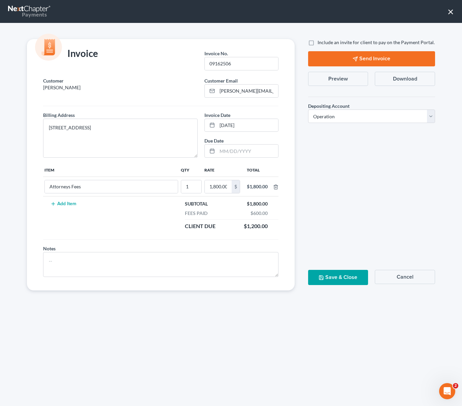
click at [348, 59] on button "Send Invoice" at bounding box center [371, 58] width 127 height 15
